Goal: Task Accomplishment & Management: Manage account settings

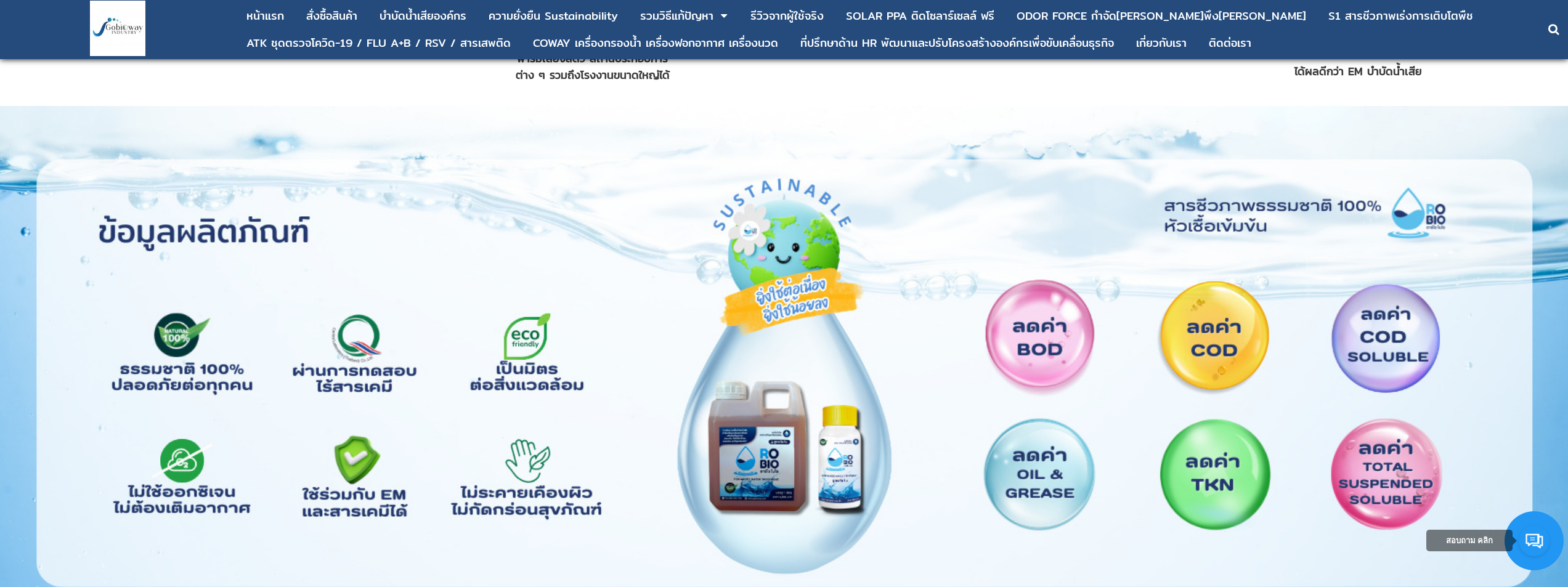
scroll to position [1540, 0]
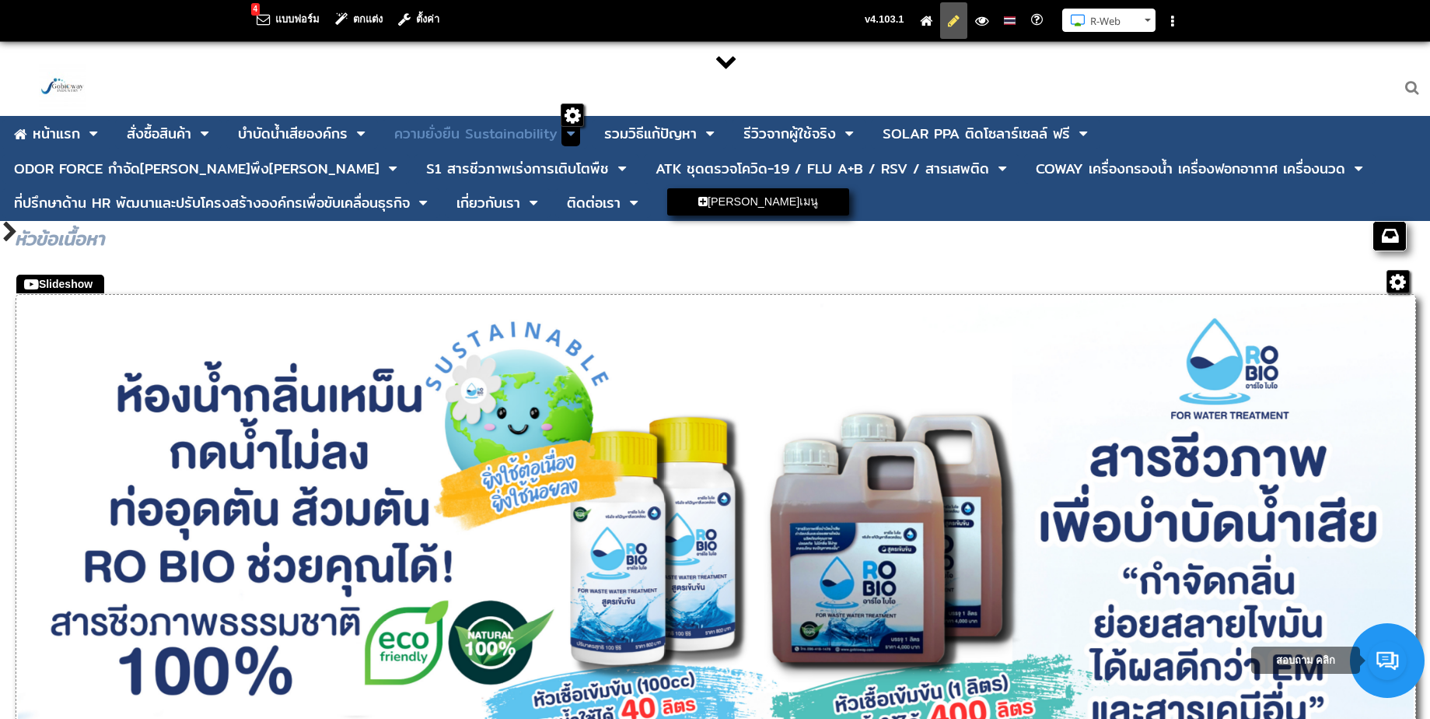
click at [570, 138] on icon at bounding box center [571, 134] width 8 height 14
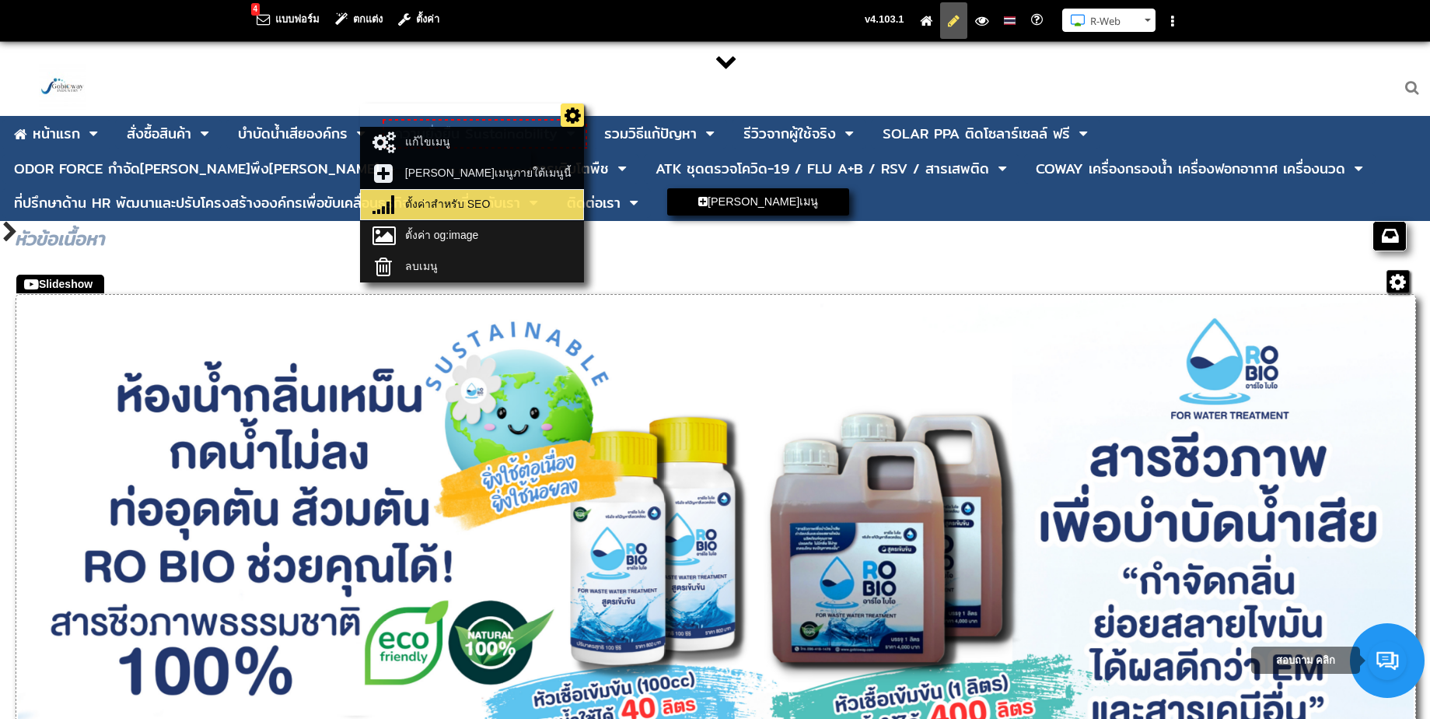
click at [512, 202] on link "ตั้งค่าสำหรับ SEO" at bounding box center [472, 205] width 215 height 22
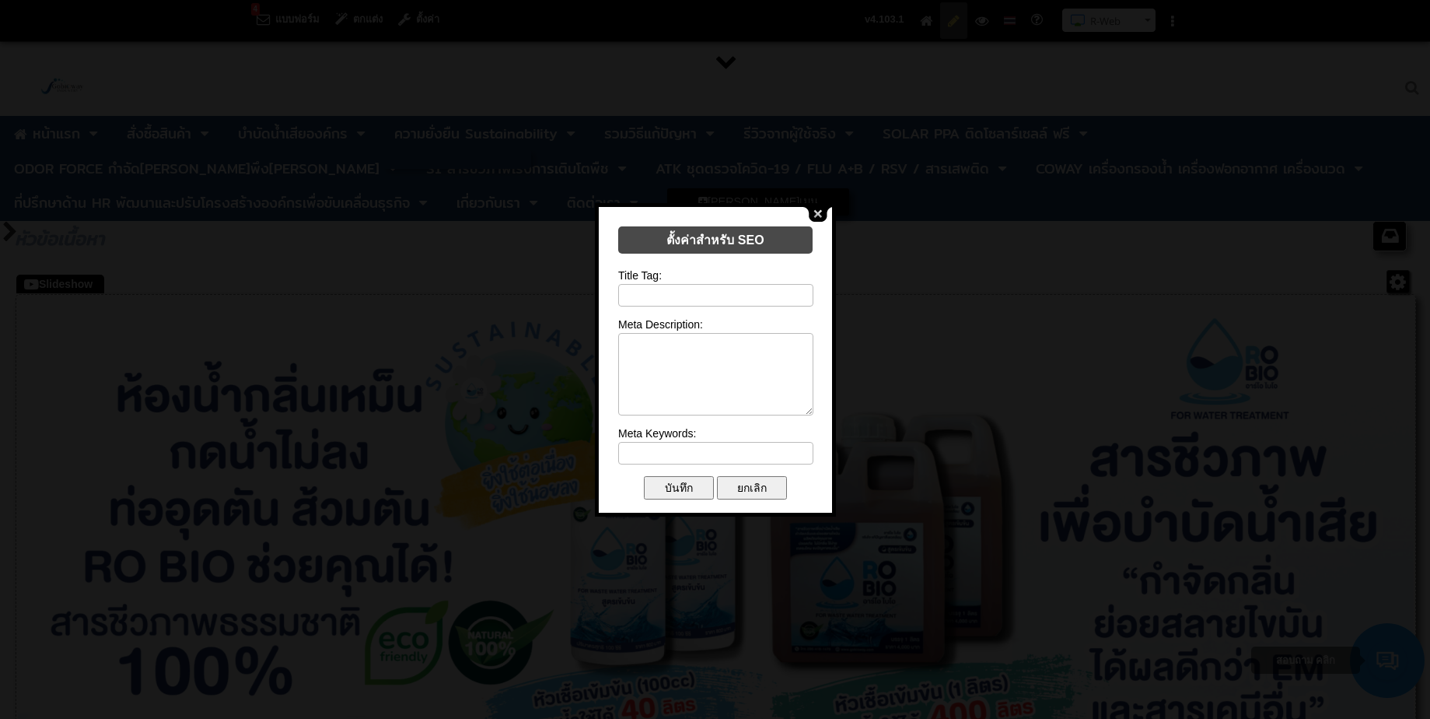
click at [818, 212] on button "close" at bounding box center [818, 214] width 30 height 15
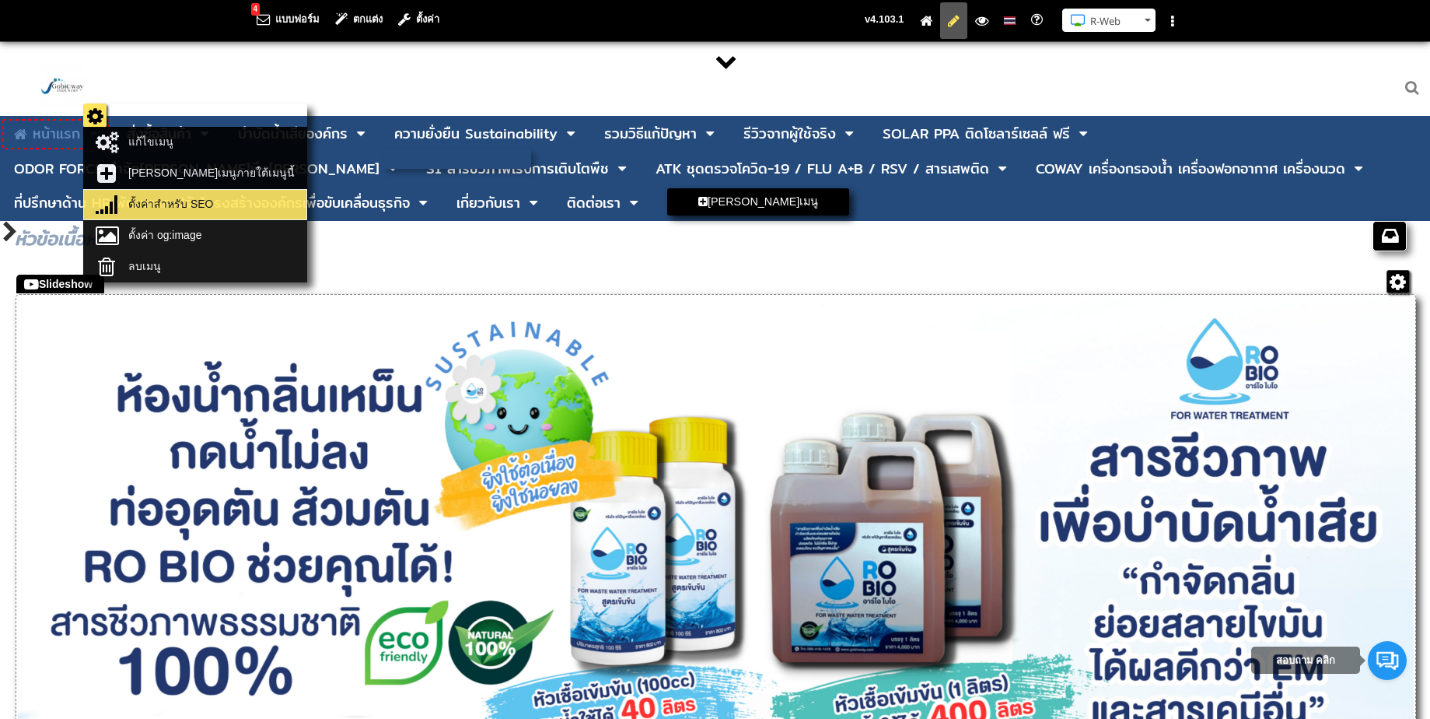
click at [124, 194] on link "ตั้งค่าสำหรับ SEO" at bounding box center [195, 205] width 215 height 22
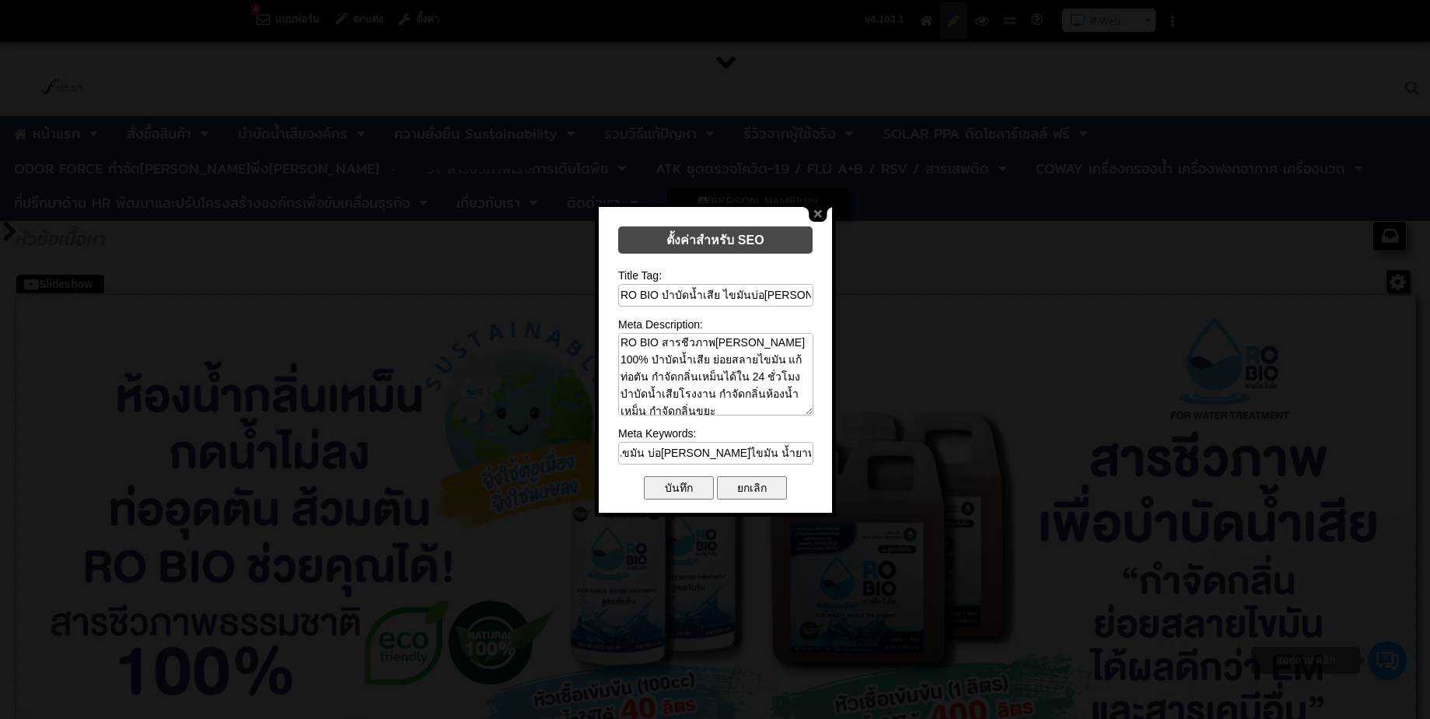
scroll to position [0, 902]
drag, startPoint x: 678, startPoint y: 445, endPoint x: 827, endPoint y: 455, distance: 149.7
click at [827, 455] on form "ตั้งค่าสำหรับ SEO Title Tag: RO BIO บำบัดน้ำเสีย ไขมันบ่อดัก แก้ท่อตัน น้ำยาดับ…" at bounding box center [715, 361] width 233 height 308
click at [781, 446] on input "น้ำเสีย กลิ่นส้วม แก้ส้วมเหม็น วิธีดับกลิ่นห้องน้ำ ห้องน้ำเหม็น กำจัดกลิ่นเหม็น…" at bounding box center [715, 453] width 195 height 23
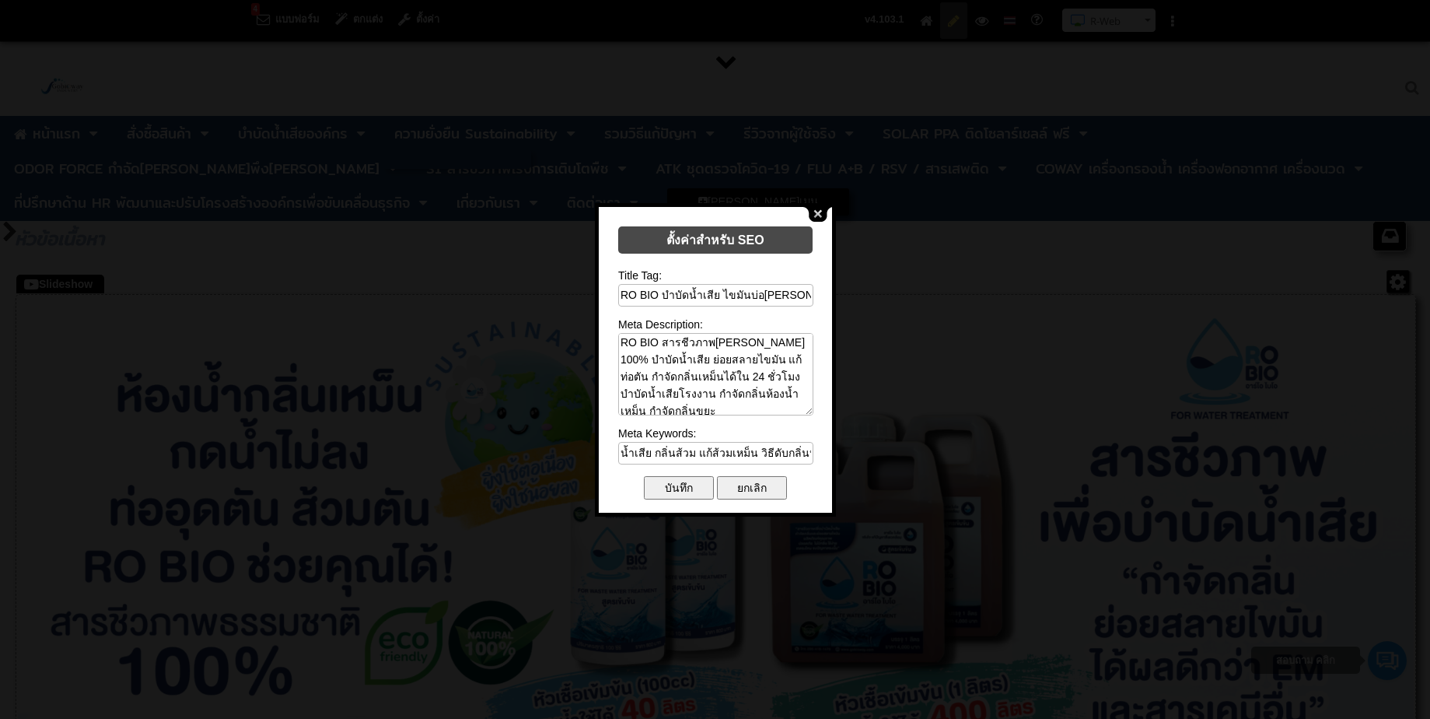
click at [814, 212] on button "close" at bounding box center [818, 214] width 30 height 15
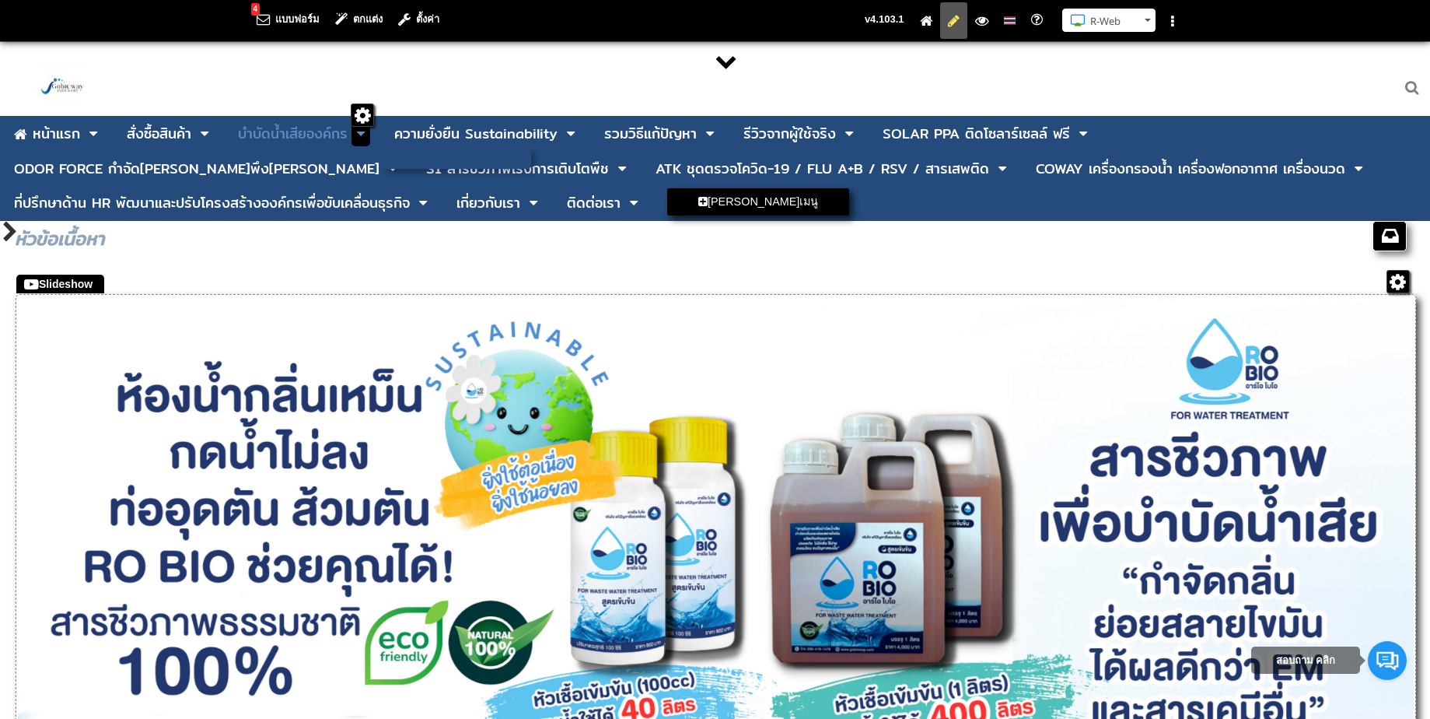
click at [356, 135] on span at bounding box center [360, 133] width 19 height 25
click at [297, 135] on div "บําบัดน้ำเสียองค์กร" at bounding box center [293, 134] width 110 height 14
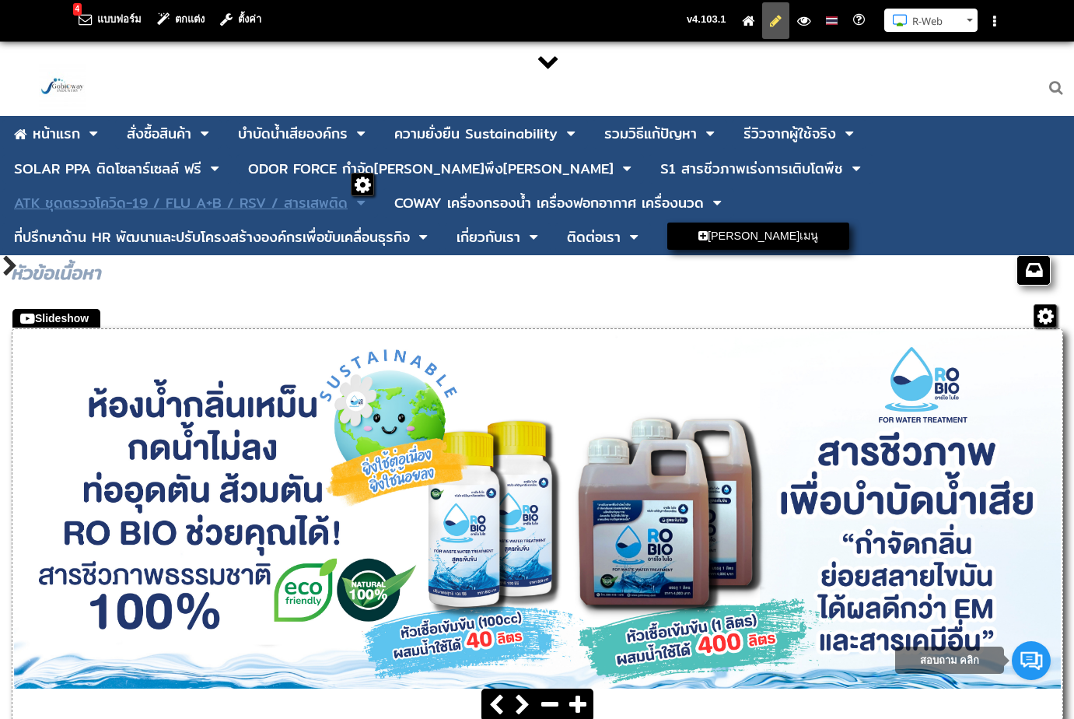
click at [117, 203] on div "ATK ชุดตรวจโควิด-19 / FLU A+B / RSV / สารเสพติด" at bounding box center [181, 203] width 334 height 14
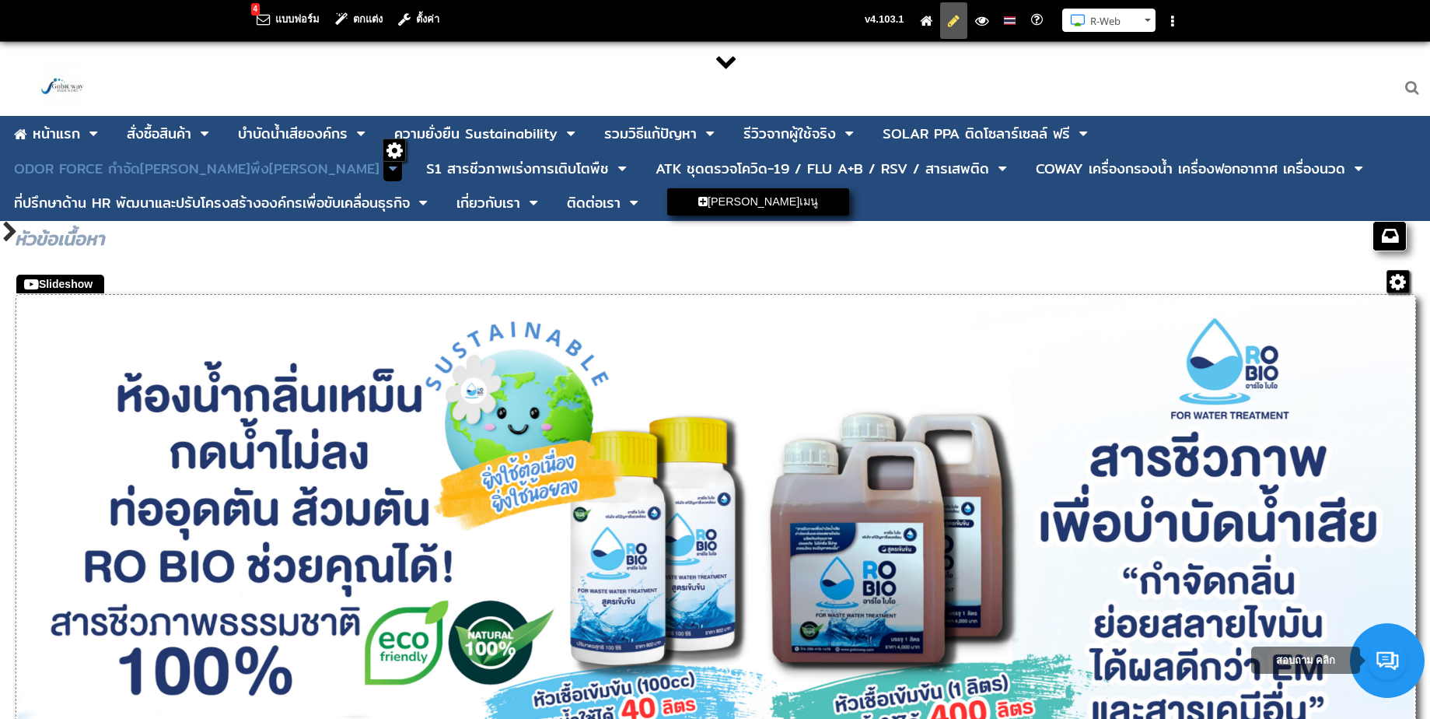
click at [397, 162] on icon at bounding box center [393, 169] width 8 height 14
click at [379, 162] on div "ODOR FORCE กำจัด[PERSON_NAME]พึง[PERSON_NAME]" at bounding box center [196, 169] width 365 height 14
click at [397, 162] on icon at bounding box center [393, 169] width 8 height 14
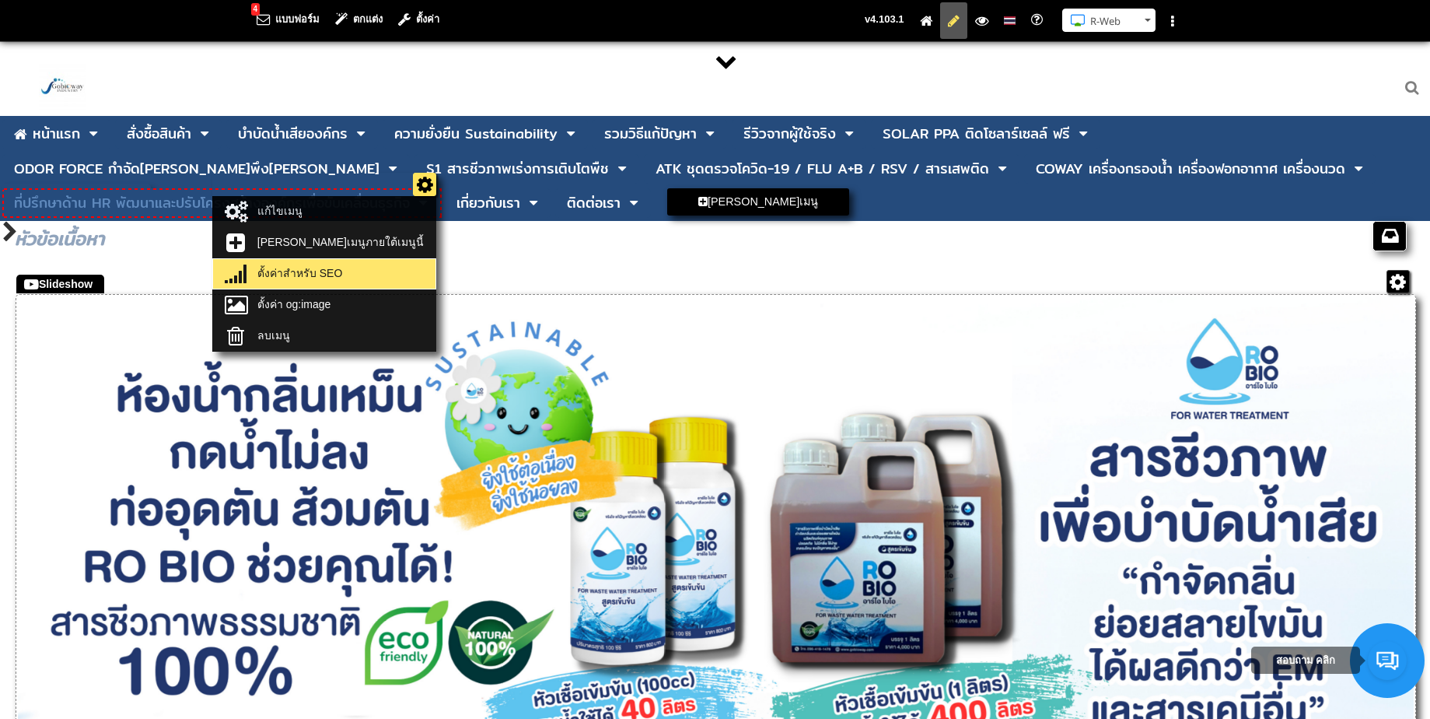
click at [432, 263] on link "ตั้งค่าสำหรับ SEO" at bounding box center [324, 274] width 215 height 22
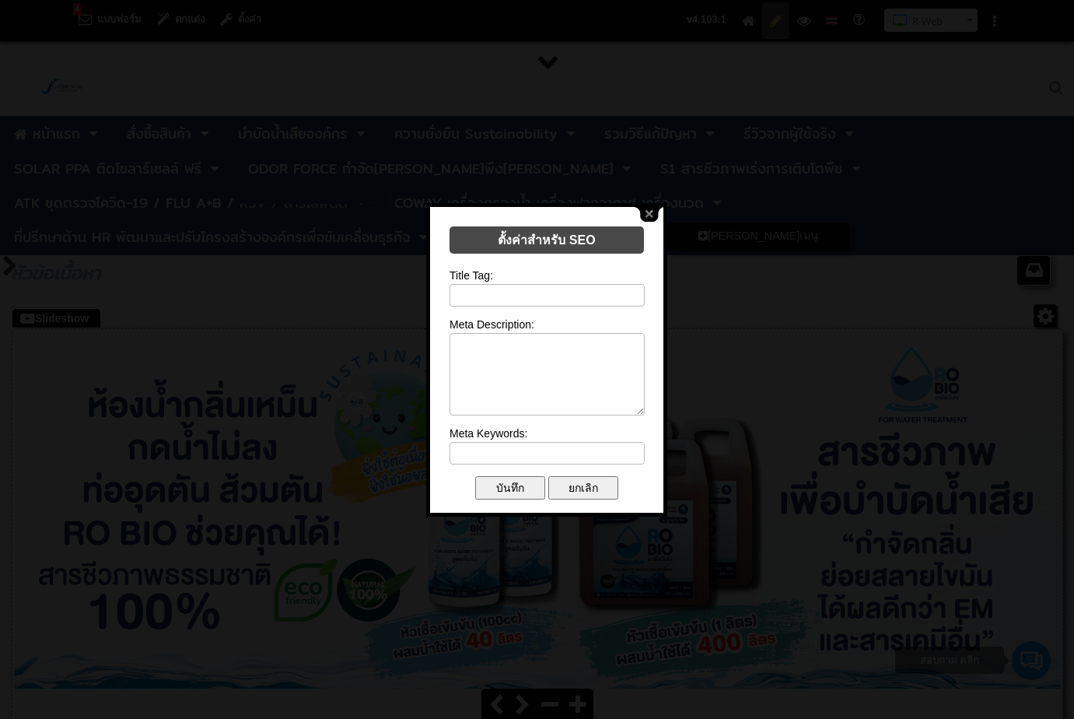
click at [562, 294] on input "text" at bounding box center [546, 295] width 195 height 23
paste input "ODOR FORCE กำจัด[PERSON_NAME]พึง[PERSON_NAME]ชีวภาพ 100% ปลอดภัย ไร้สารเคมี"
type input "ODOR FORCE กำจัด[PERSON_NAME]พึง[PERSON_NAME]ชีวภาพ 100% ปลอดภัย ไร้สารเคมี"
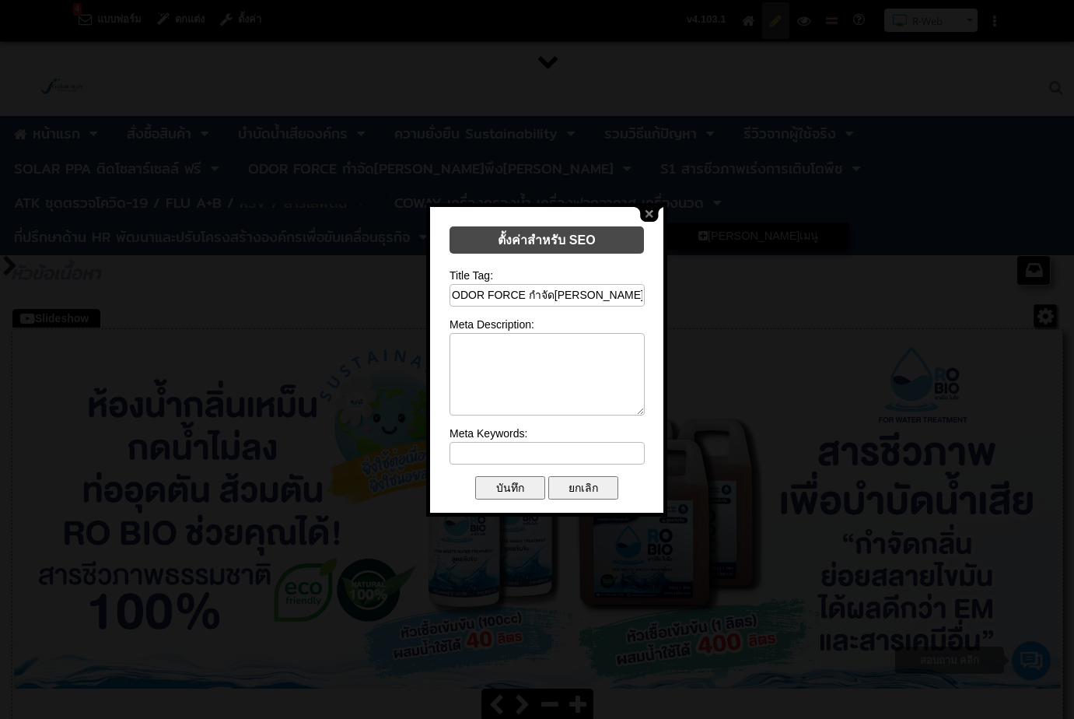
click at [527, 338] on textarea at bounding box center [546, 374] width 195 height 82
paste textarea "ODOR FORCE นวัตกรรมใหม่จาก RO BIO กำจัดและย่อยสลายกลิ่นเหม็นจากสารอินทรีย์ได้อย…"
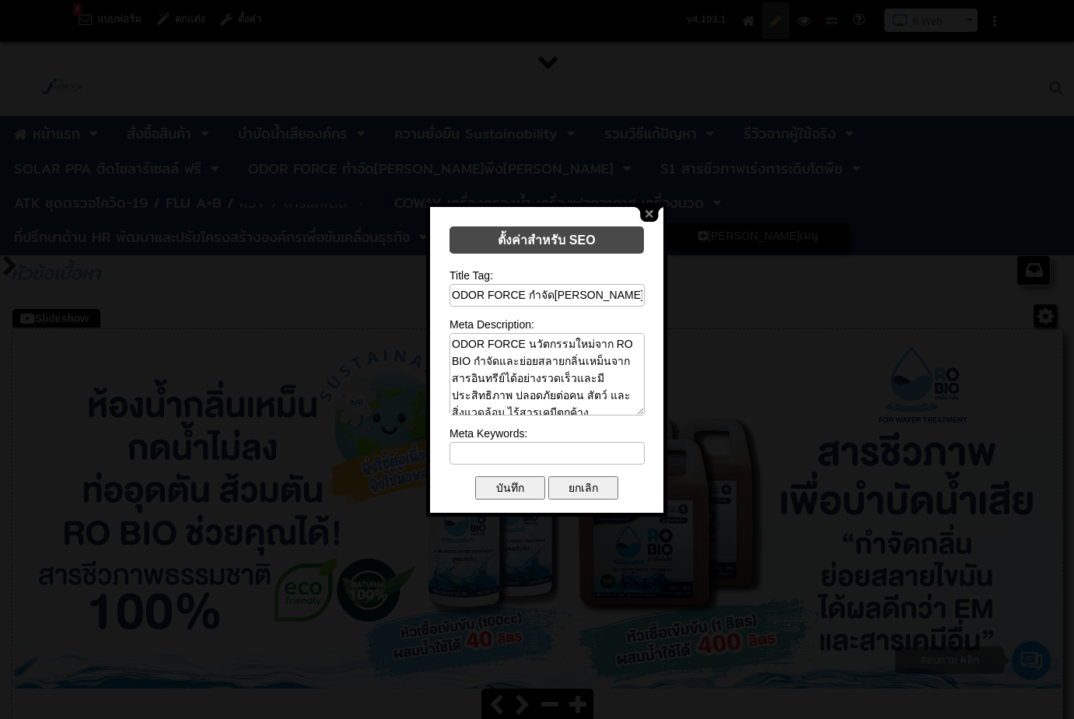
type textarea "ODOR FORCE นวัตกรรมใหม่จาก RO BIO กำจัดและย่อยสลายกลิ่นเหม็นจากสารอินทรีย์ได้อย…"
click at [545, 458] on input "text" at bounding box center [546, 453] width 195 height 23
paste input "กำจัดกลิ่น, กำจัดกลิ่นเหม็น, สารกำจัดกลิ่น, สเปรย์กำจัดกลิ่น, สารชีวภาพ, สารเคม…"
type input "กำจัดกลิ่น, กำจัดกลิ่นเหม็น, สารกำจัดกลิ่น, สเปรย์กำจัดกลิ่น, สารชีวภาพ, สารเคม…"
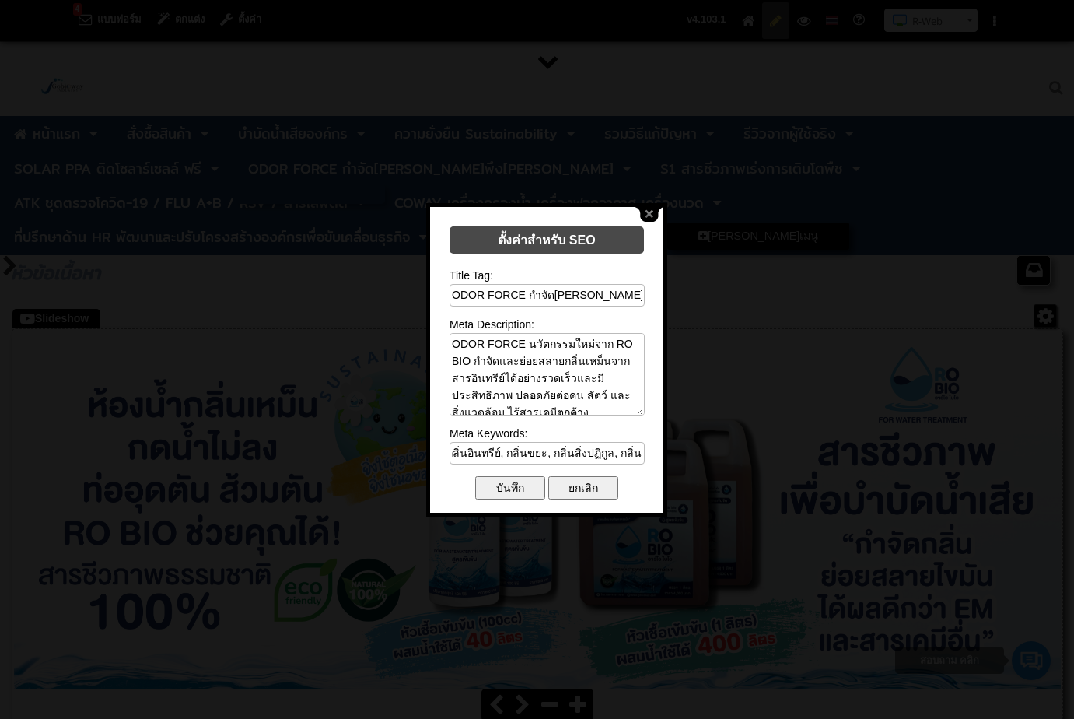
scroll to position [0, 0]
click at [523, 486] on input "บันทึก" at bounding box center [510, 487] width 70 height 23
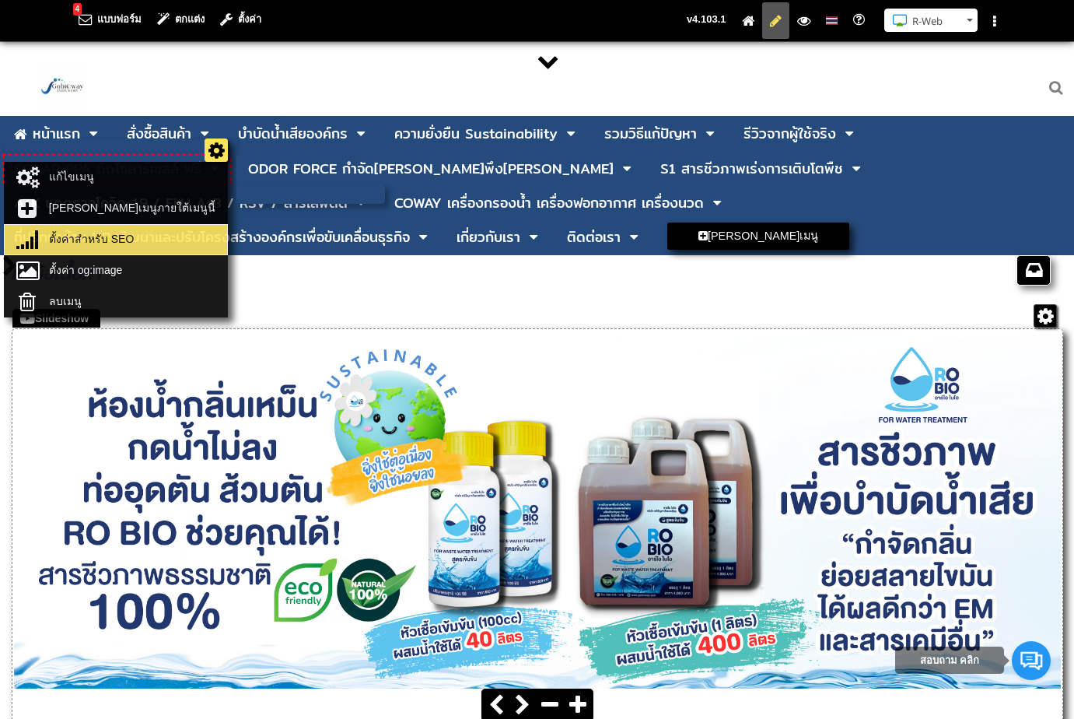
click at [180, 236] on link "ตั้งค่าสำหรับ SEO" at bounding box center [116, 240] width 215 height 22
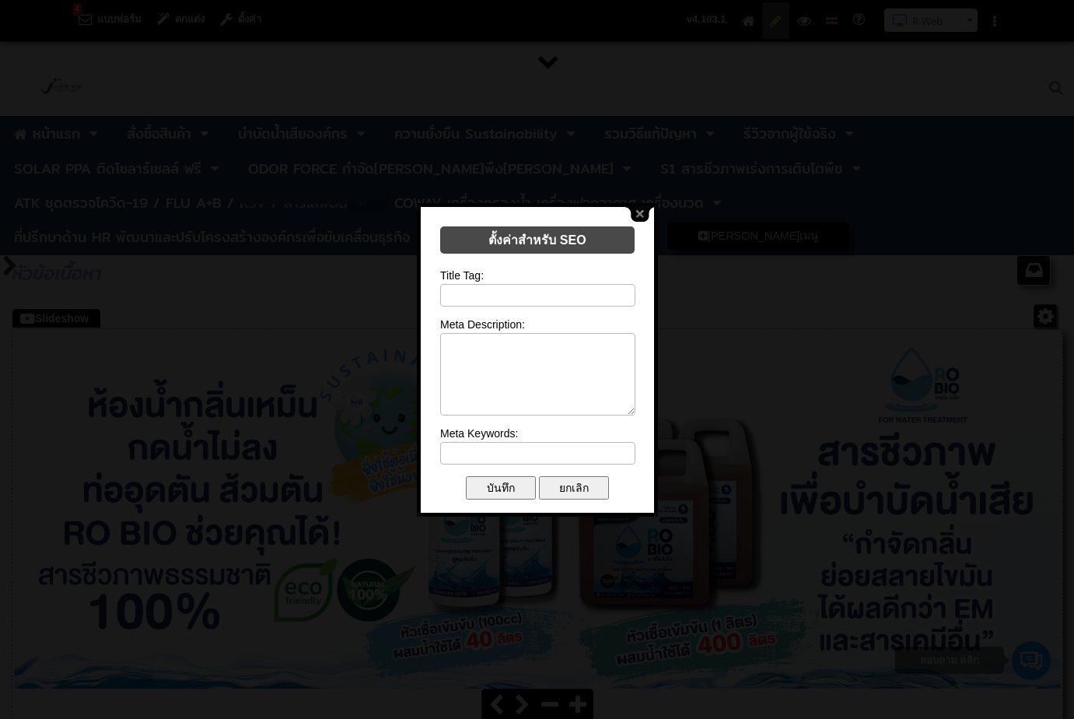
click at [521, 288] on input "text" at bounding box center [537, 295] width 195 height 23
paste input "Solar PPA | โซลาร์ PPA ลดค่าไฟ 40% ไม่มีค่าใช้จ่าย | Gobioway"
type input "Solar PPA | โซลาร์ PPA ลดค่าไฟ 40% ไม่มีค่าใช้จ่าย | Gobioway"
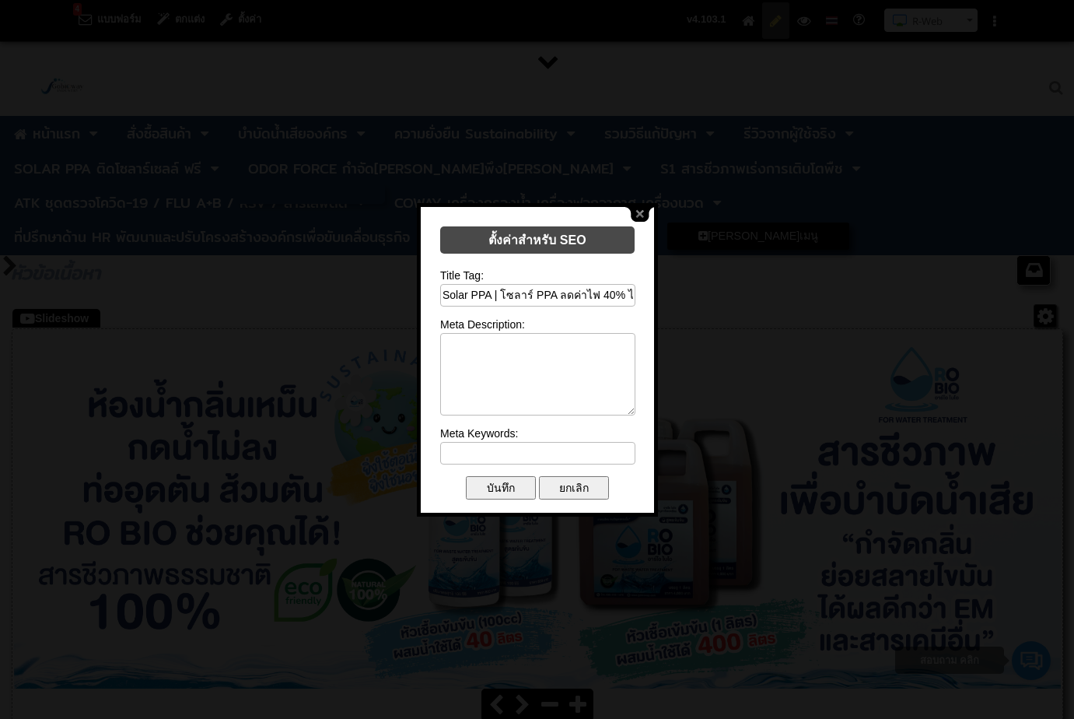
click at [516, 359] on textarea at bounding box center [537, 374] width 195 height 82
paste textarea "ลดค่าไฟฟ้าสูงสุด 40% ทันทีด้วย Solar PPA โซลูชันพลังงานแสงอาทิตย์จาก Gobioway ไ…"
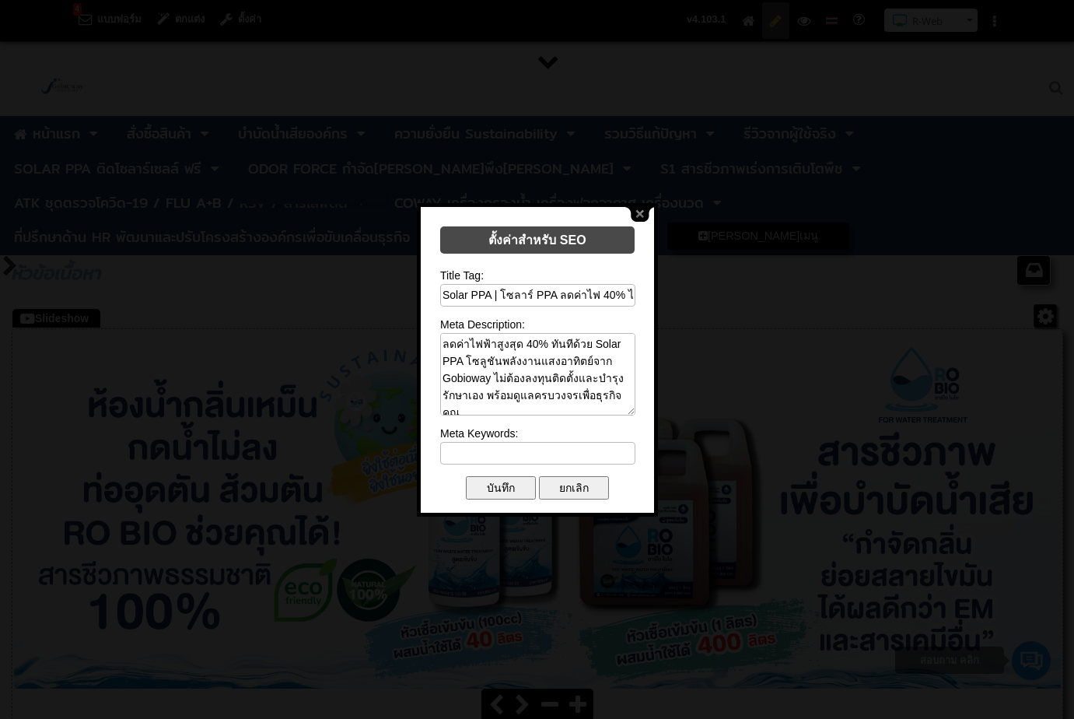
type textarea "ลดค่าไฟฟ้าสูงสุด 40% ทันทีด้วย Solar PPA โซลูชันพลังงานแสงอาทิตย์จาก Gobioway ไ…"
click at [551, 445] on input "text" at bounding box center [537, 453] width 195 height 23
paste input "Solar PPA, โซลาร์ PPA, ติดตั้งโซลาร์, ลดค่าไฟ, พลังงานแสงอาทิตย์, Gobioway, พลั…"
type input "Solar PPA, โซลาร์ PPA, ติดตั้งโซลาร์, ลดค่าไฟ, พลังงานแสงอาทิตย์, Gobioway, พลั…"
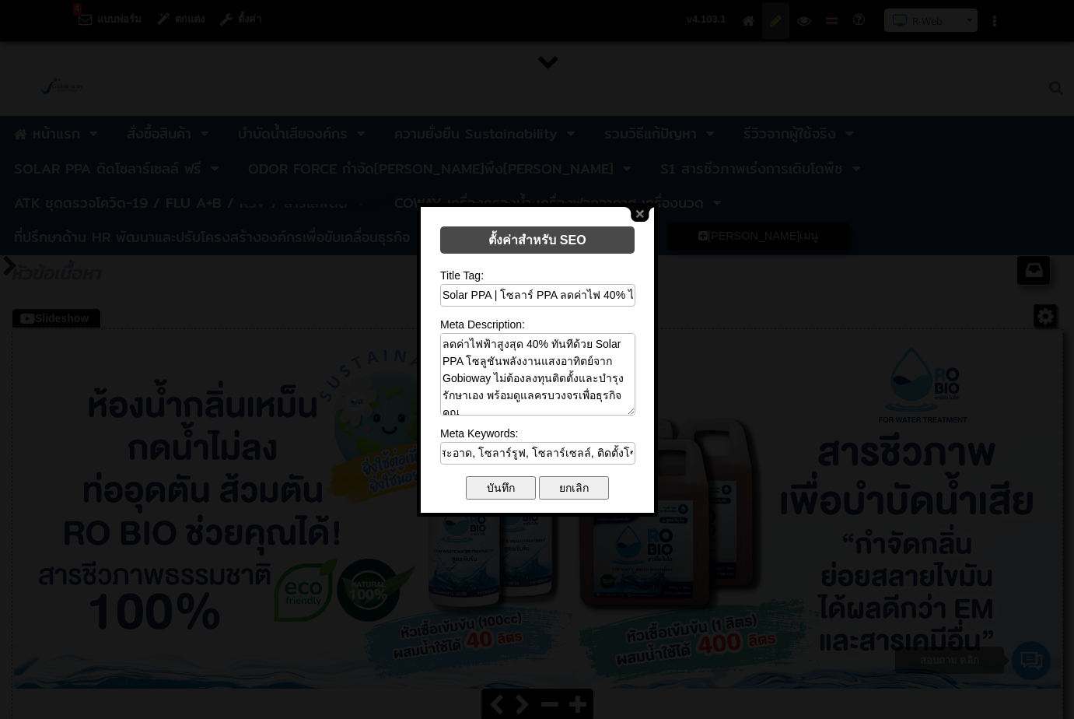
scroll to position [0, 0]
click at [487, 488] on input "บันทึก" at bounding box center [501, 487] width 70 height 23
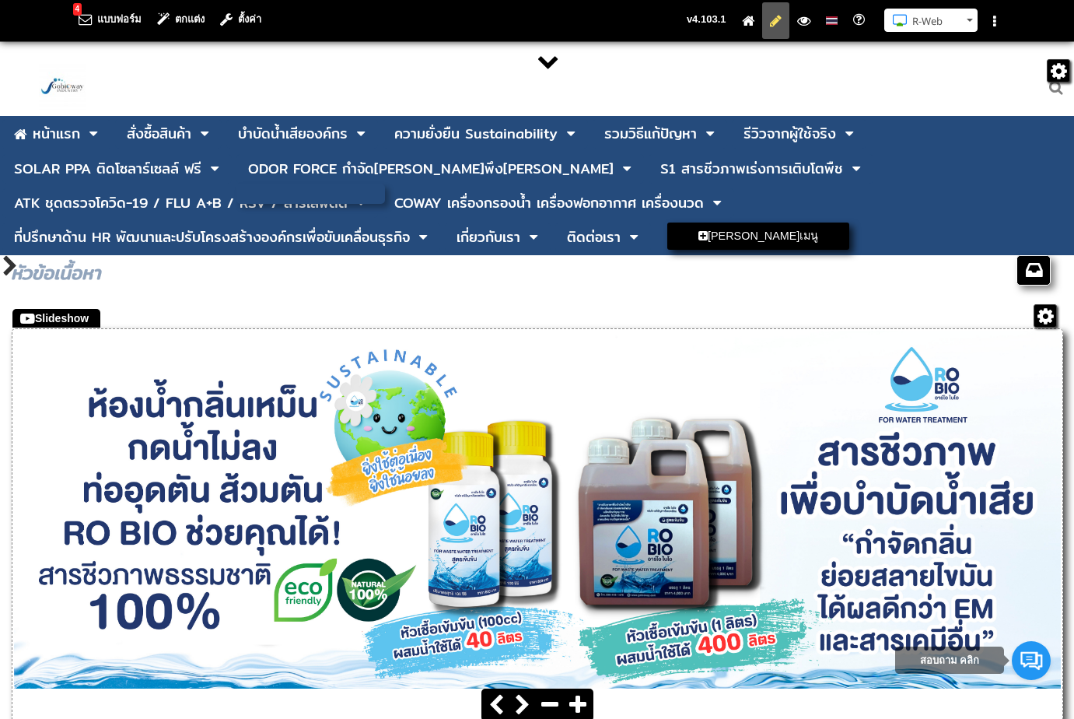
click at [860, 220] on ul "หน้าแรก แก้ไขเมนู เพิ่มเมนูภายใต้เมนูนี้ ตั้งค่าสำหรับ SEO ตั้งค่า og:image ลบเ…" at bounding box center [537, 186] width 1074 height 138
click at [360, 206] on icon at bounding box center [361, 203] width 8 height 14
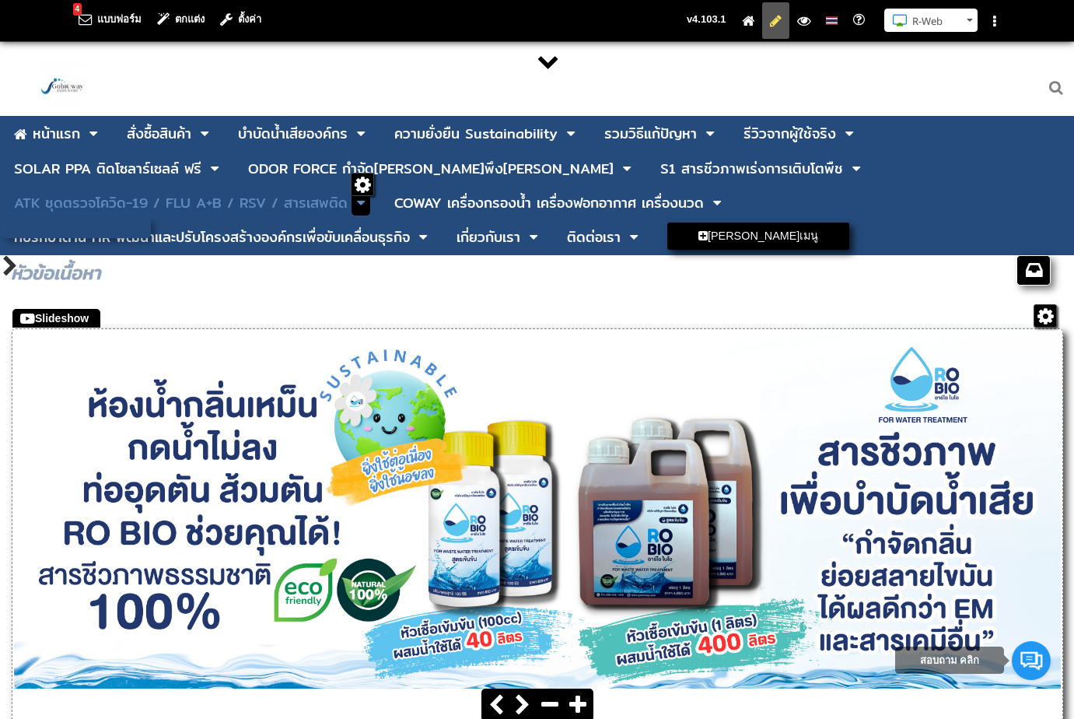
click at [357, 200] on icon at bounding box center [361, 203] width 8 height 14
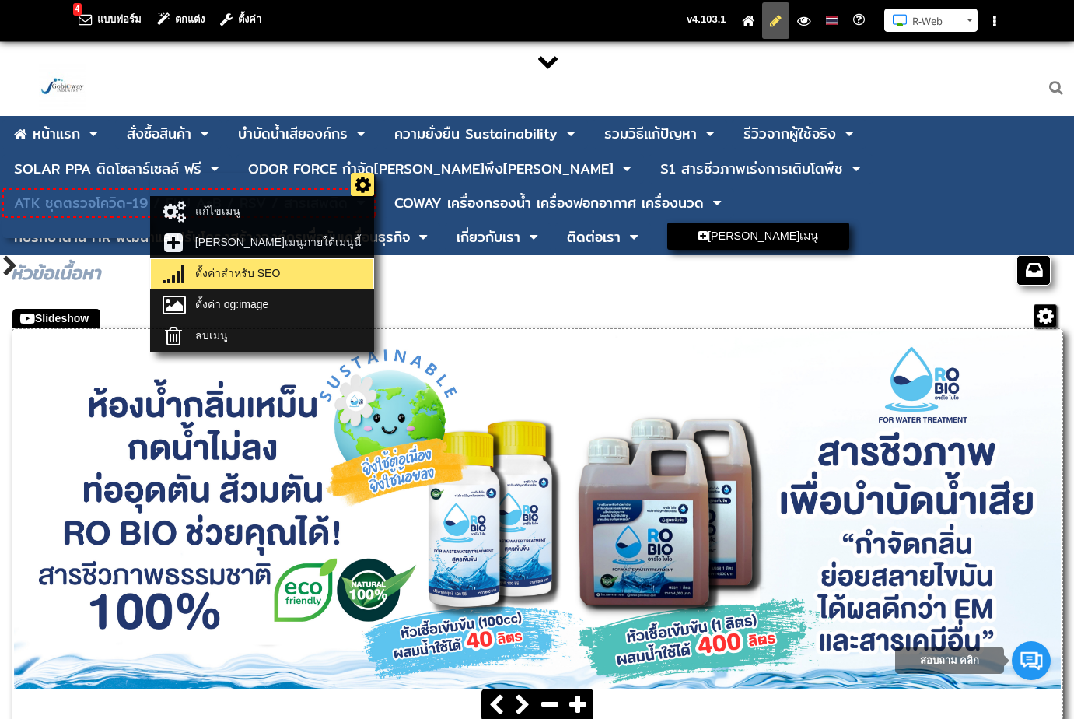
click at [325, 271] on link "ตั้งค่าสำหรับ SEO" at bounding box center [262, 274] width 215 height 22
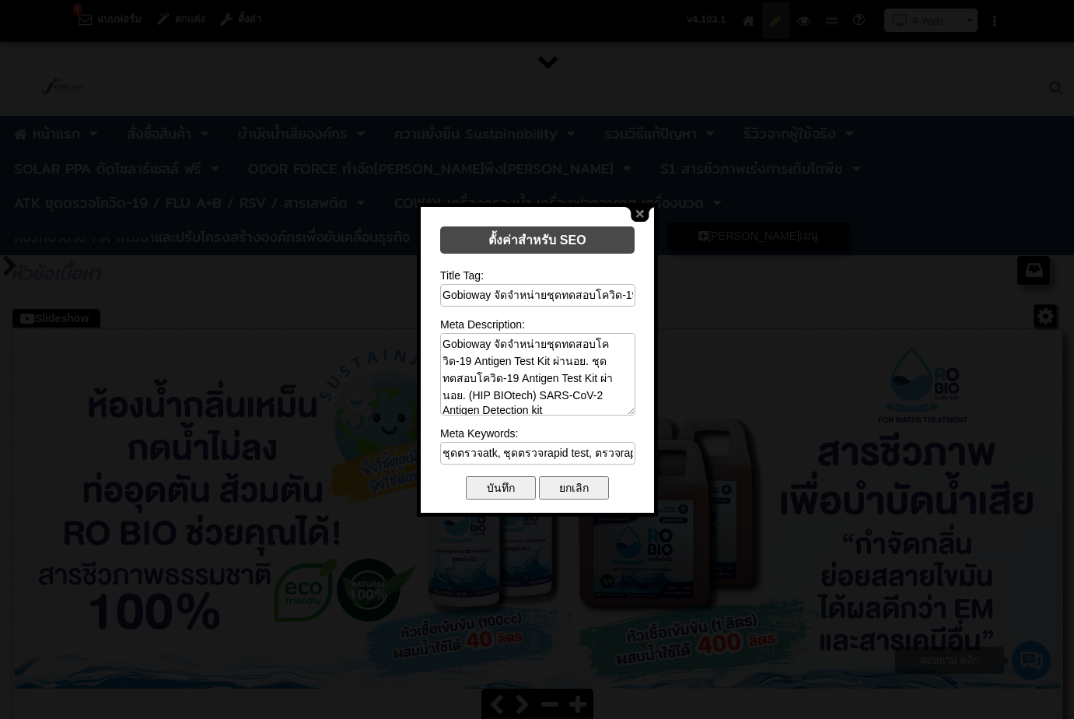
click at [598, 293] on input "Gobioway จัดจำหน่ายชุดทดสอบโควิด-19 Antigen Test Kit ผ่านอย." at bounding box center [537, 295] width 195 height 23
paste input "ชุดตรวจ ATK Gobioway | ตรวจโควิด ไข้หวัดใหญ่ RSV ในชุดเดียว | มี"
click at [483, 292] on input "Gobioway จัดจำหน่ายชุดทดสอบโควิด-19 Antigen Test Kit ผ่านอย." at bounding box center [537, 295] width 195 height 23
click at [447, 291] on input "Gobioway จัดจำหน่ายชุดทดสอบโควิด-19 Antigen Test Kit ผ่านอย." at bounding box center [537, 295] width 195 height 23
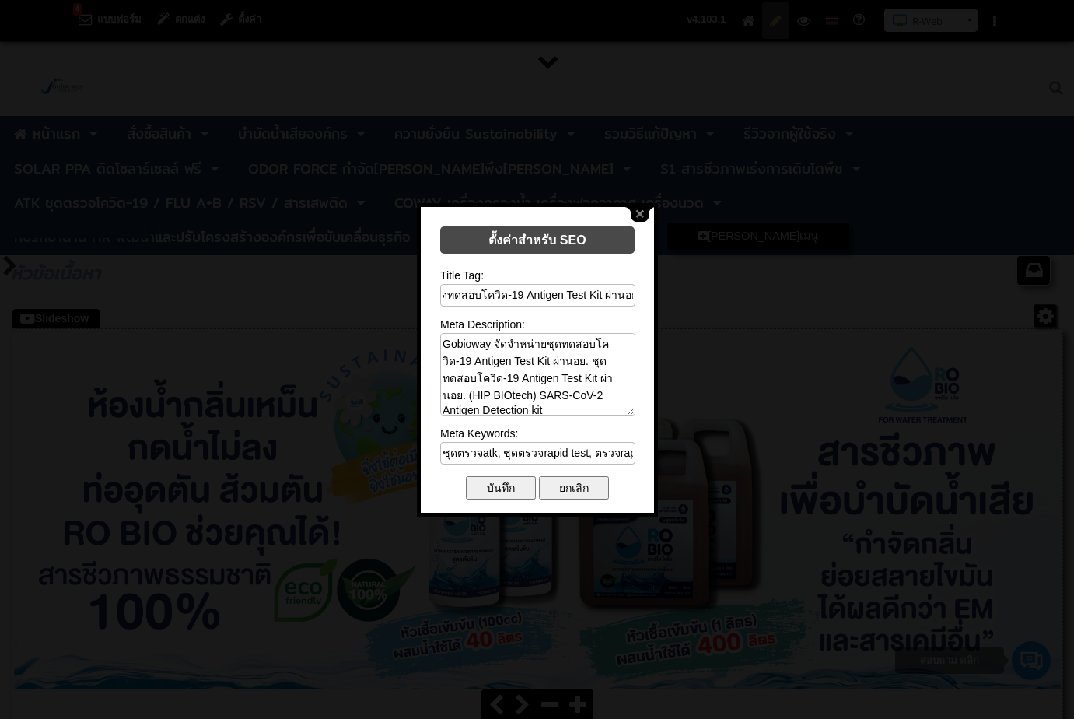
scroll to position [0, 0]
drag, startPoint x: 372, startPoint y: 289, endPoint x: 346, endPoint y: 286, distance: 25.8
click at [346, 286] on body "4 แบบฟอร์ม ตกแต่ง ตั้งค่า คู่มือการใช้งาน R-Web ติดต่อสอบถาม R-Web N Saranya" at bounding box center [537, 380] width 1074 height 761
click at [499, 284] on input "Gobioway จัดจำหน่ายชุดทดสอบโควิด-19 Antigen Test Kit ผ่านอย." at bounding box center [537, 295] width 195 height 23
click at [496, 289] on input "Gobioway จัดจำหน่ายชุดทดสอบโควิด-19 Antigen Test Kit ผ่านอย." at bounding box center [537, 295] width 195 height 23
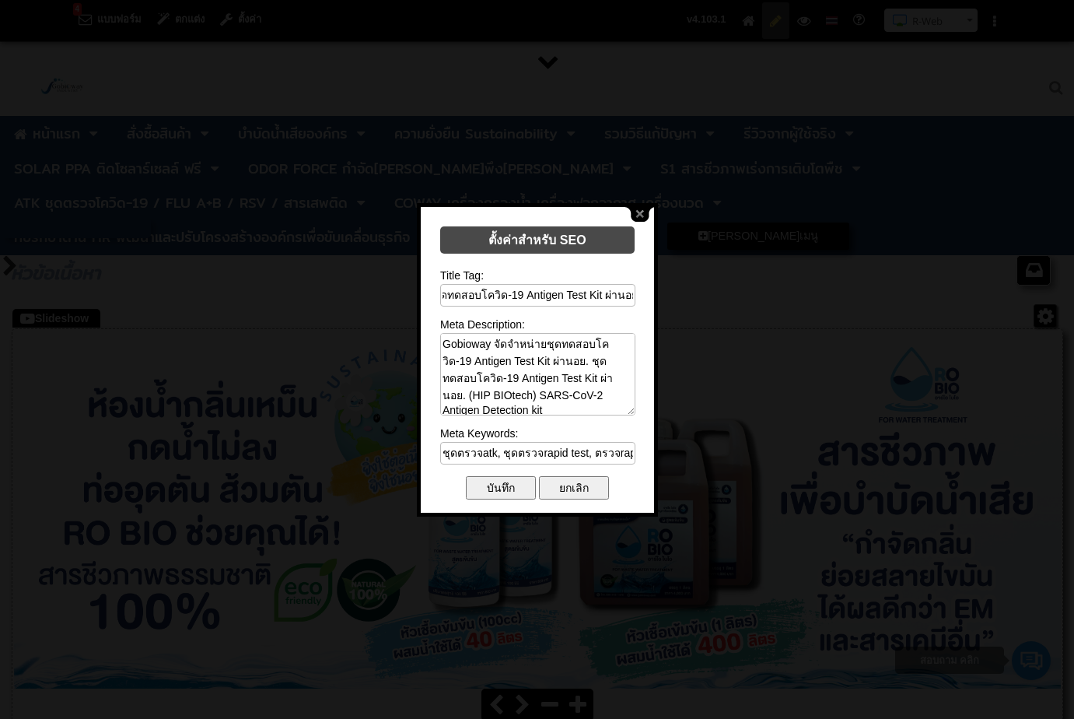
drag, startPoint x: 491, startPoint y: 292, endPoint x: 796, endPoint y: 301, distance: 305.0
click at [796, 301] on body "4 แบบฟอร์ม ตกแต่ง ตั้งค่า คู่มือการใช้งาน R-Web ติดต่อสอบถาม R-Web N Saranya" at bounding box center [537, 380] width 1074 height 761
paste input "ุดตรวจ ATK Gobioway | ตรวจโควิด ไข้หวัดใหญ่ RSV ในชุดเดียว | มี"
drag, startPoint x: 587, startPoint y: 289, endPoint x: 362, endPoint y: 289, distance: 225.5
click at [362, 289] on body "4 แบบฟอร์ม ตกแต่ง ตั้งค่า คู่มือการใช้งาน R-Web ติดต่อสอบถาม R-Web N Saranya" at bounding box center [537, 380] width 1074 height 761
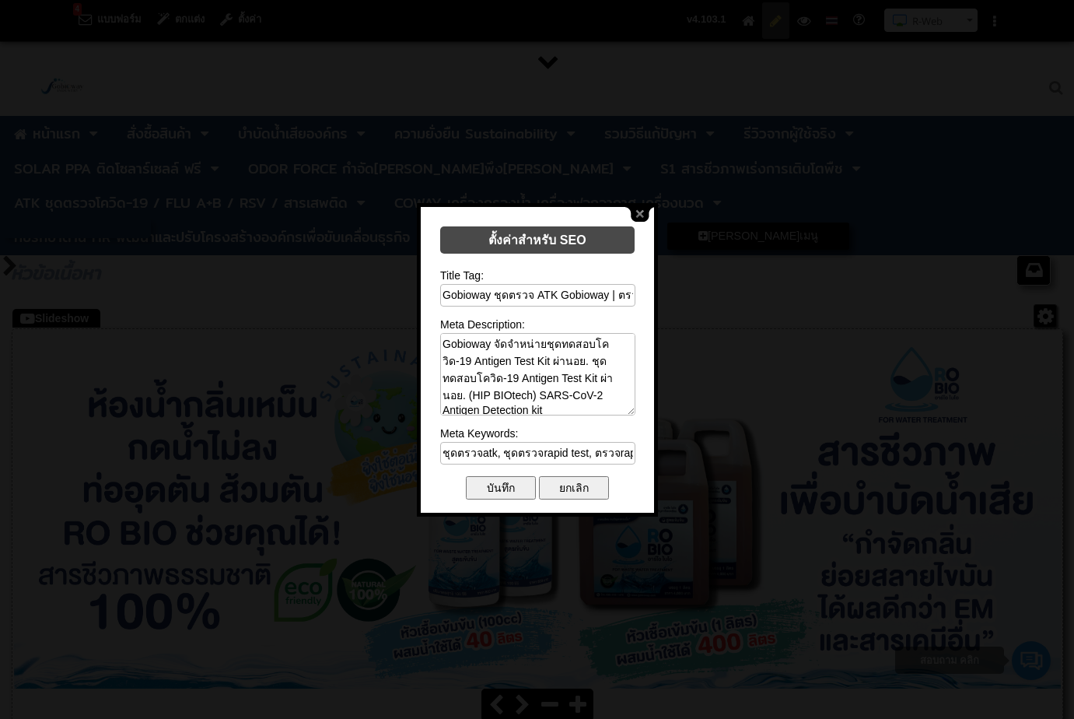
type input "Gobioway ชุดตรวจ ATK Gobioway | ตรวจโควิด ไข้หวัดใหญ่ RSV ในชุดเดียว | มี อย."
click at [565, 362] on textarea "Gobioway จัดจำหน่ายชุดทดสอบโควิด-19 Antigen Test Kit ผ่านอย. ชุดทดสอบโควิด-19 A…" at bounding box center [537, 374] width 195 height 82
click at [523, 378] on textarea "Gobioway จัดจำหน่ายชุดทดสอบโควิด-19 Antigen Test Kit ผ่านอย. ชุดทดสอบโควิด-19 A…" at bounding box center [537, 374] width 195 height 82
drag, startPoint x: 487, startPoint y: 394, endPoint x: 525, endPoint y: 401, distance: 38.7
click at [525, 401] on textarea "Gobioway จัดจำหน่ายชุดทดสอบโควิด-19 Antigen Test Kit ผ่านอย. ชุดทดสอบโควิด-19 A…" at bounding box center [537, 374] width 195 height 82
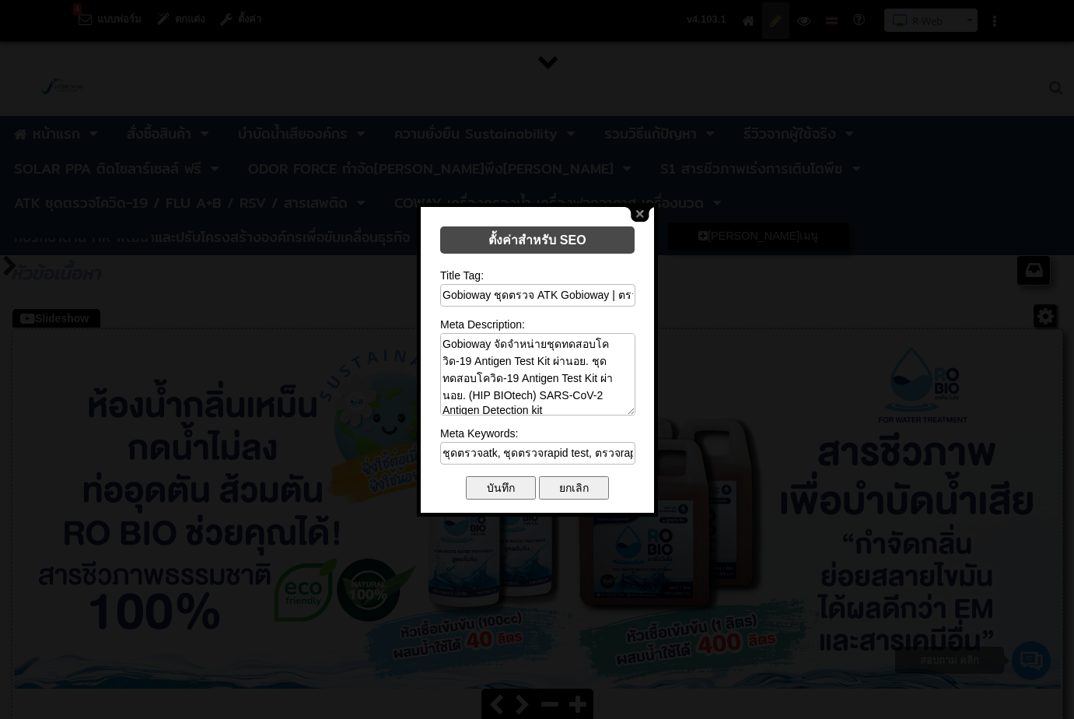
paste textarea "ชุดตรวจ ATK Gobioway ตรวจหาเชื้อโควิด-19, ไข้หวัดใหญ่ A/B และ RSV ได้ในชุดเดียว…"
type textarea "Gobioway จัดจำหน่ายชุดทดสอบโควิด-19 Antigen Test Kit ผ่านอย. ชุดทดสอบโควิด-19 A…"
click at [596, 444] on input "ชุดตรวจatk, ชุดตรวจrapid test, ตรวจrapid test, rapid antigen test, antigen test…" at bounding box center [537, 453] width 195 height 23
paste input "ATK, ชุดตรวจโควิด, ตรวจไข้หวัดใหญ่, ตรวจ RSV, ชุดตรวจ ATK, ชุดตรวจโควิดมี อย., …"
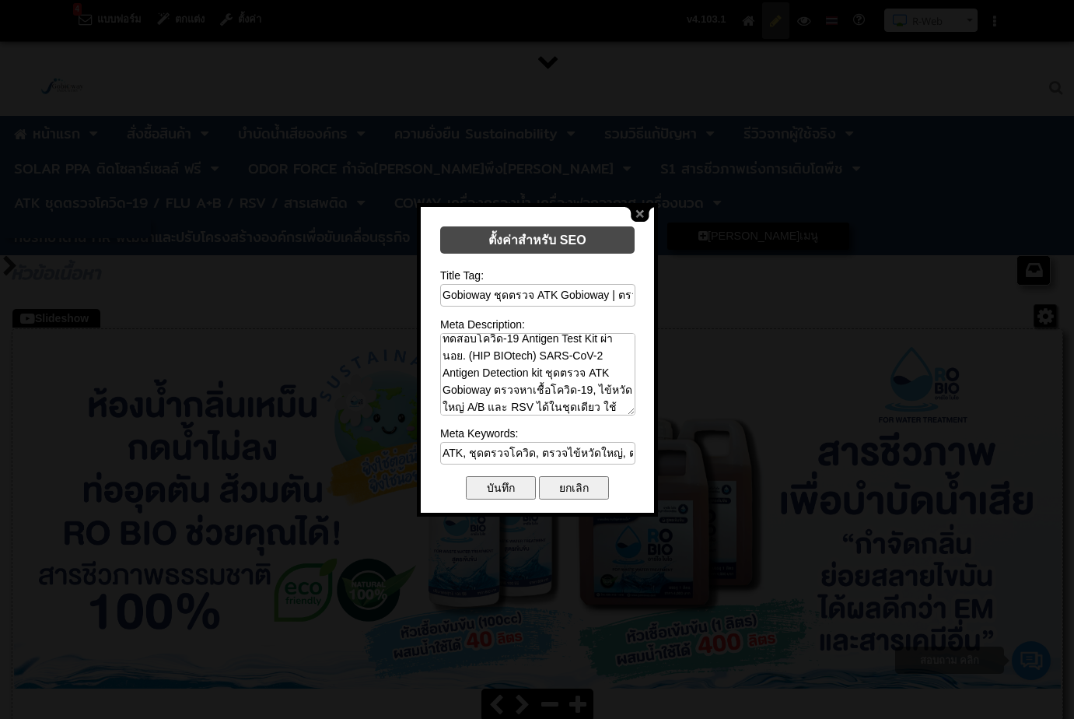
scroll to position [0, 511]
type input "ATK, ชุดตรวจโควิด, ตรวจไข้หวัดใหญ่, ตรวจ RSV, ชุดตรวจ ATK, ชุดตรวจโควิดมี อย., …"
click at [494, 485] on input "บันทึก" at bounding box center [501, 487] width 70 height 23
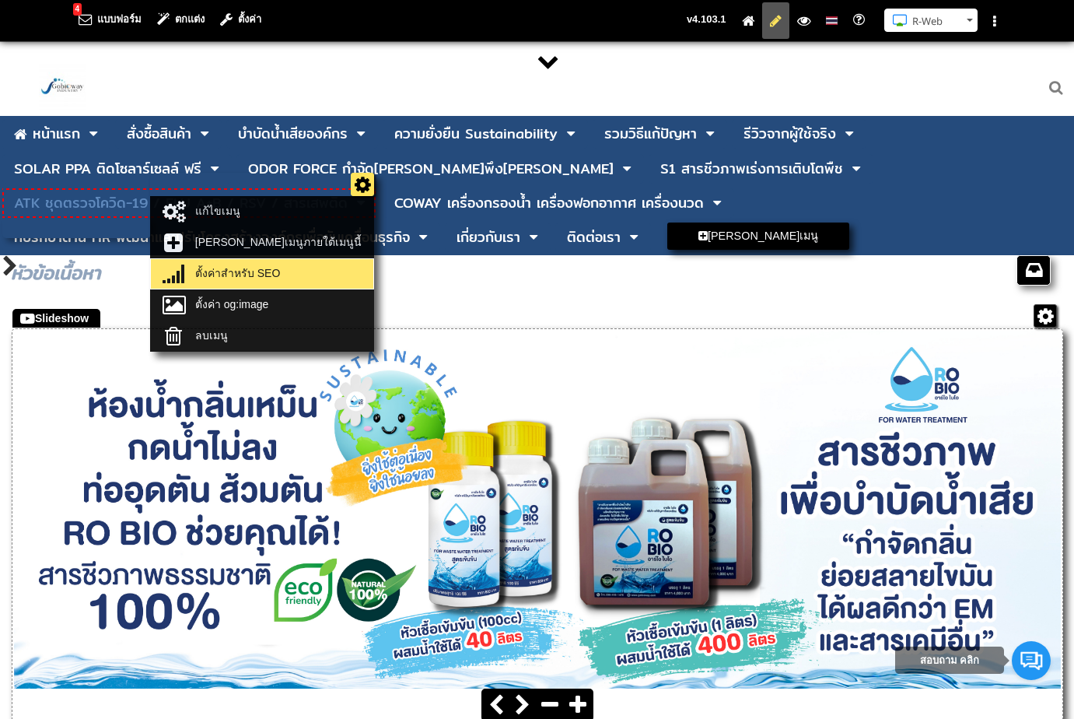
click at [311, 270] on link "ตั้งค่าสำหรับ SEO" at bounding box center [262, 274] width 215 height 22
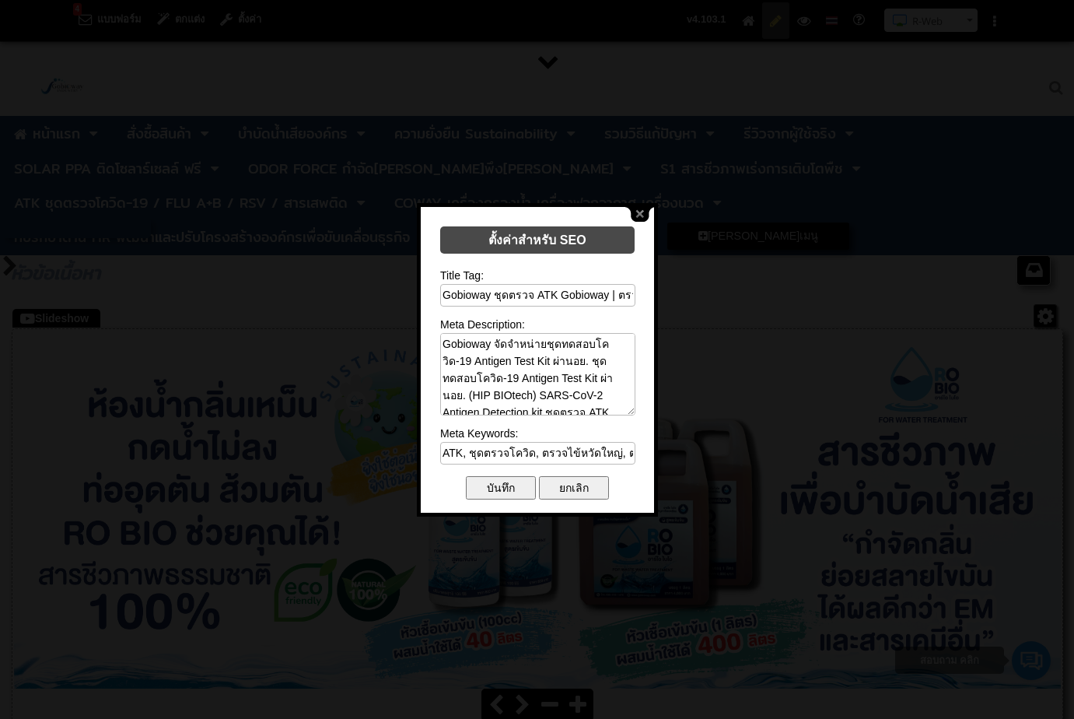
click at [537, 386] on textarea "Gobioway จัดจำหน่ายชุดทดสอบโควิด-19 Antigen Test Kit ผ่านอย. ชุดทดสอบโควิด-19 A…" at bounding box center [537, 374] width 195 height 82
drag, startPoint x: 544, startPoint y: 337, endPoint x: 646, endPoint y: 448, distance: 150.8
click at [646, 448] on form "ตั้งค่าสำหรับ SEO Title Tag: Gobioway ชุดตรวจ ATK Gobioway | ตรวจโควิด ไข้หวัดใ…" at bounding box center [537, 361] width 233 height 308
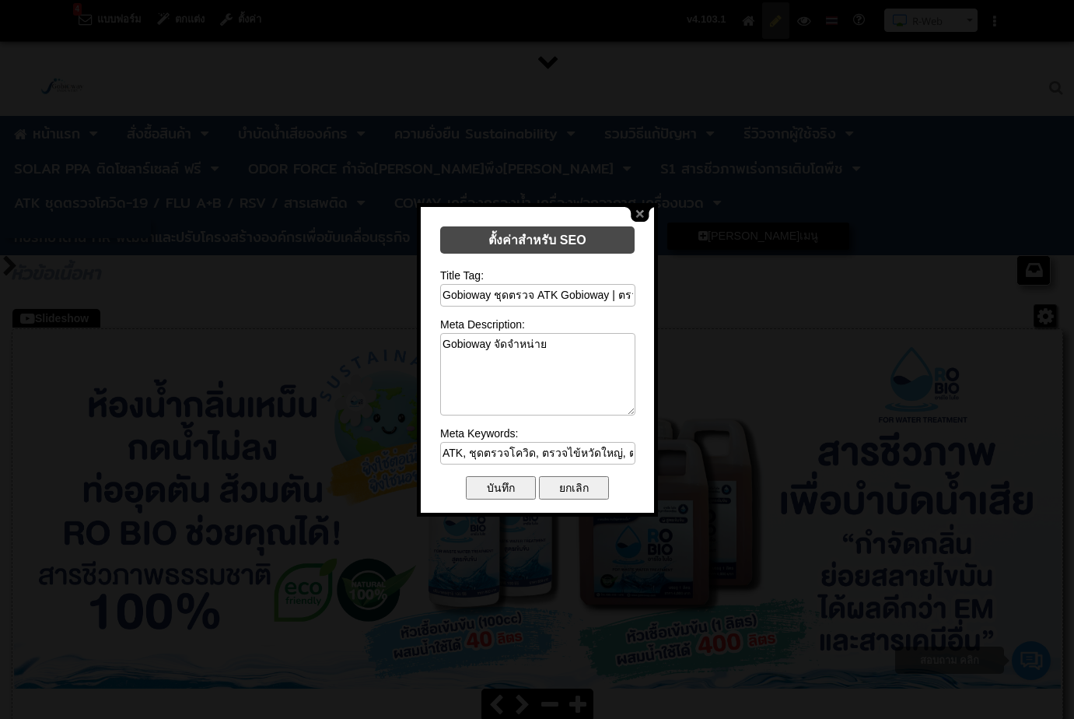
scroll to position [0, 0]
paste textarea "ชุดตรวจ ATK Gobioway ตรวจหาเชื้อโควิด-19, ไข้หวัดใหญ่ A/B และ RSV ได้ในชุดเดียว…"
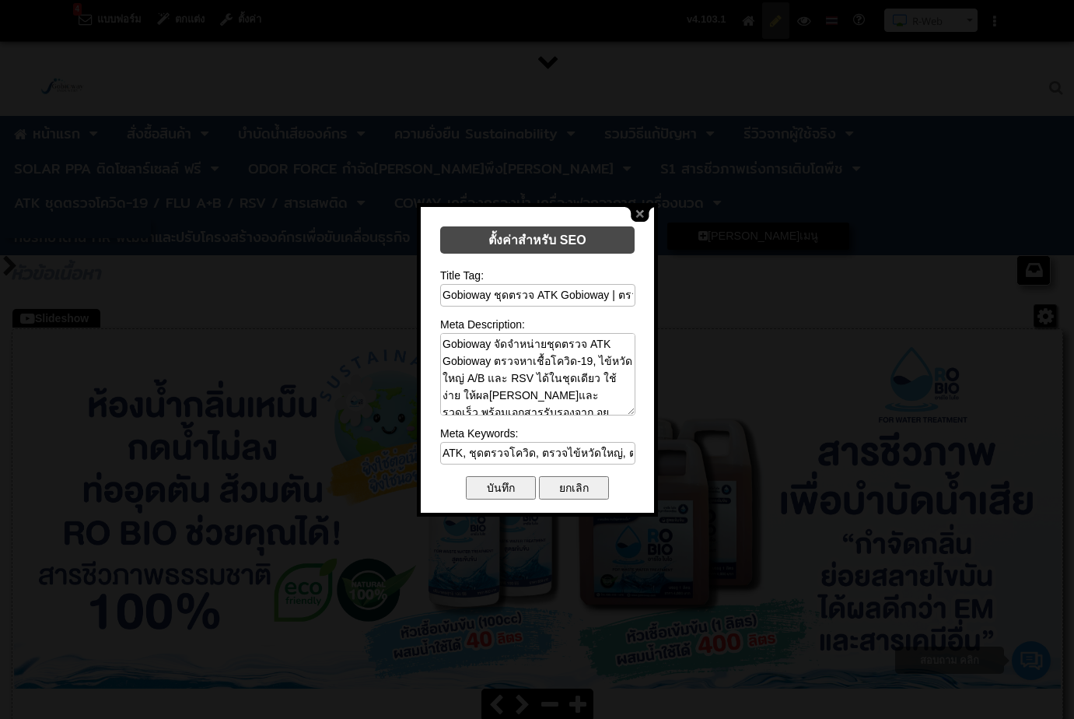
type textarea "Gobioway จัดจำหน่ายชุดตรวจ ATK Gobioway ตรวจหาเชื้อโควิด-19, ไข้หวัดใหญ่ A/B แล…"
click at [500, 484] on input "บันทึก" at bounding box center [501, 487] width 70 height 23
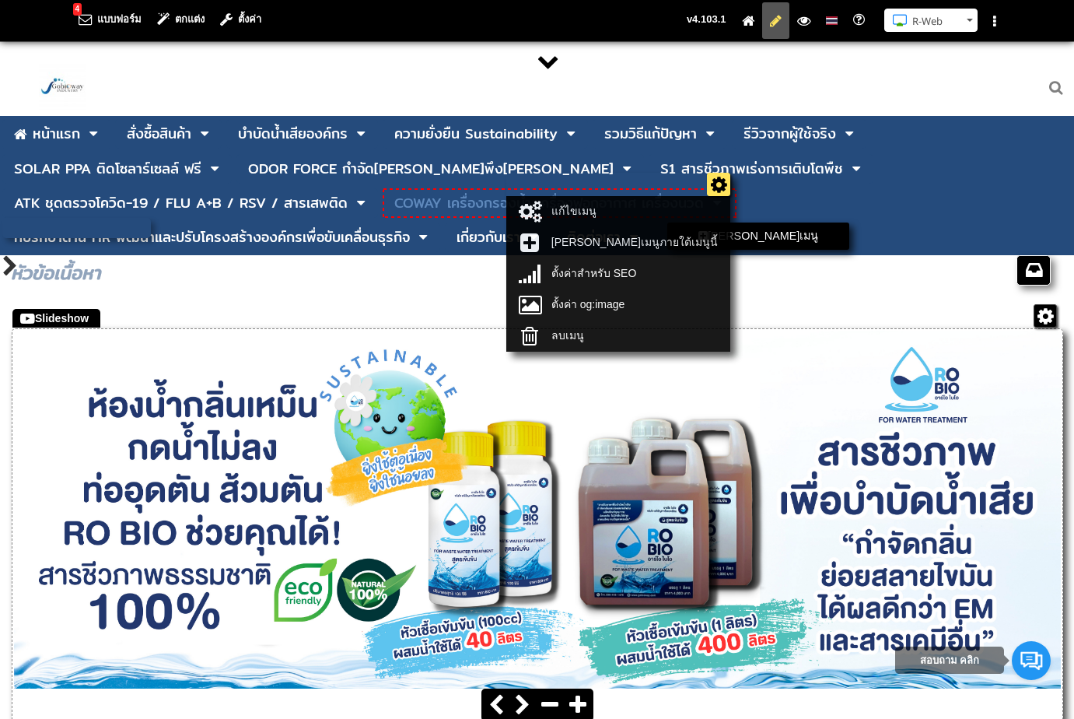
click at [718, 187] on ul "แก้ไขเมนู เพิ่มเมนูภายใต้เมนูนี้ ตั้งค่าสำหรับ SEO ตั้งค่า og:image ลบเมนู" at bounding box center [618, 262] width 224 height 179
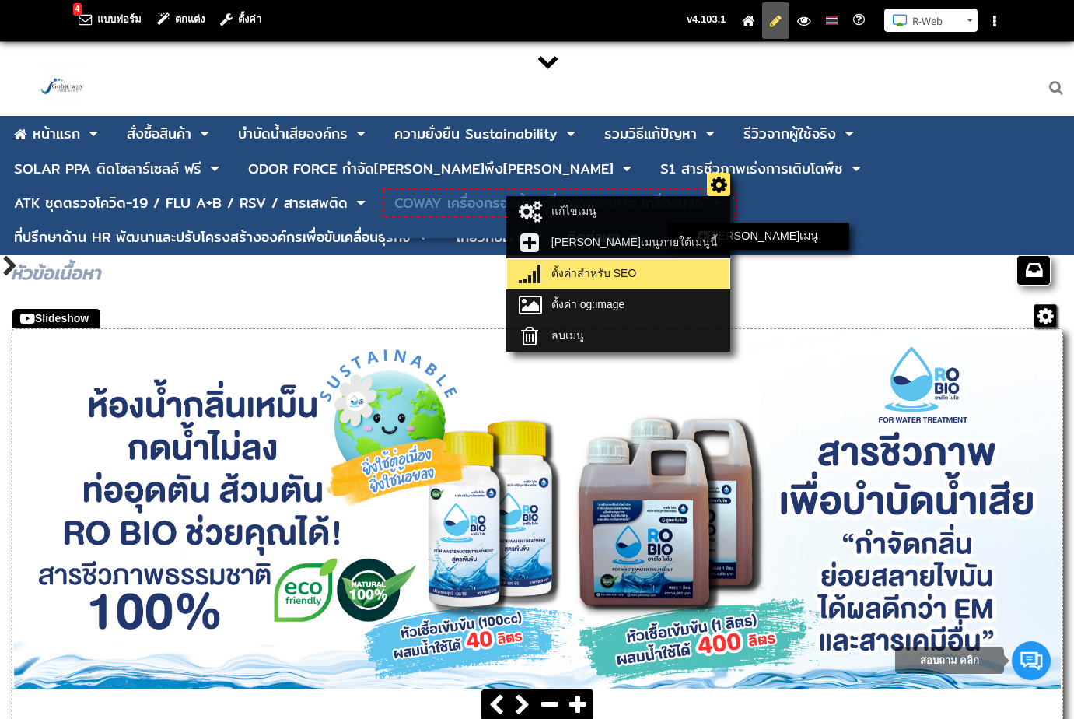
click at [693, 268] on link "ตั้งค่าสำหรับ SEO" at bounding box center [618, 274] width 215 height 22
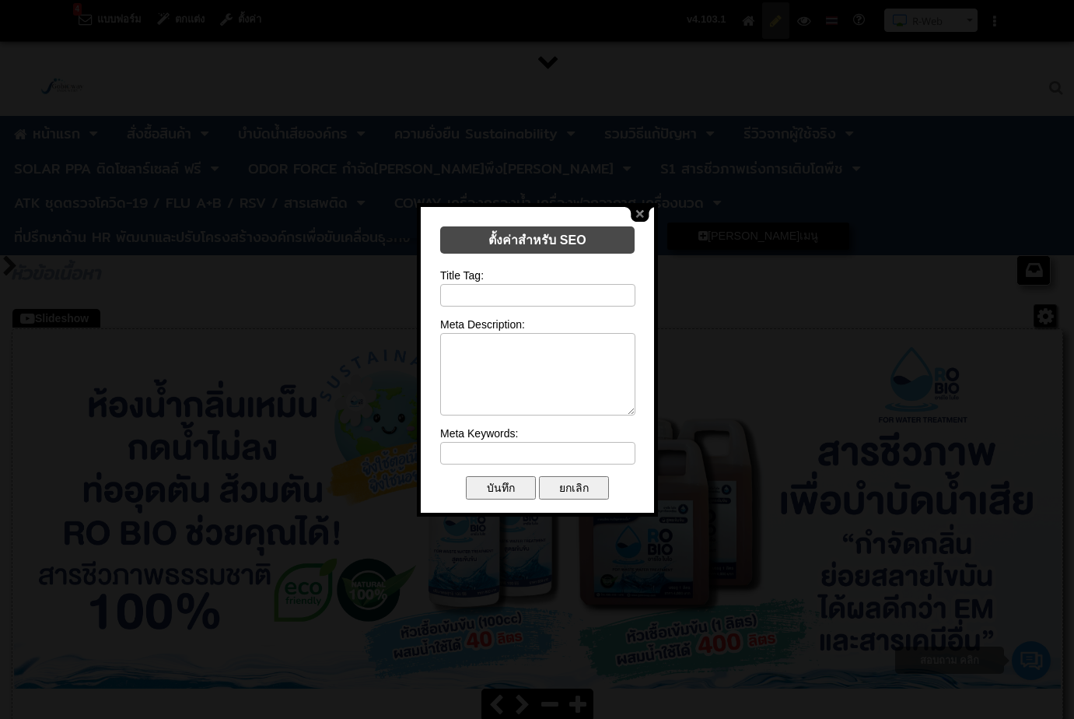
click at [652, 199] on div at bounding box center [537, 359] width 1074 height 719
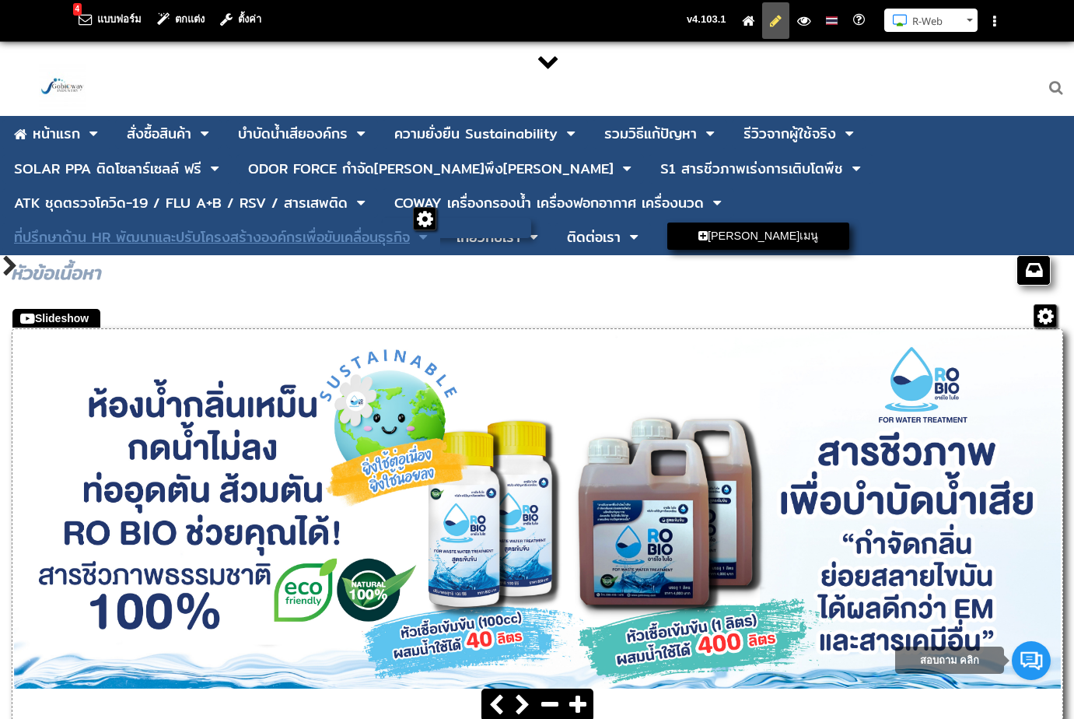
click at [163, 239] on div "ที่ปรึกษาด้าน HR พัฒนาและปรับโครงสร้างองค์กรเพื่อขับเคลื่อนธุรกิจ" at bounding box center [212, 237] width 396 height 14
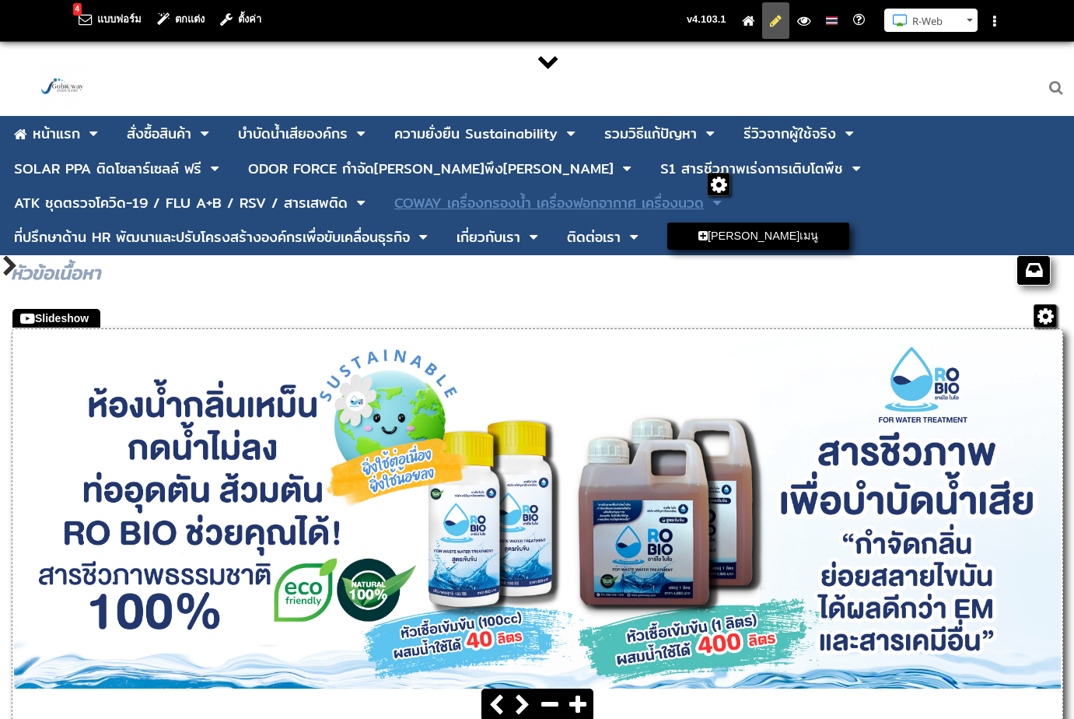
click at [533, 204] on div "COWAY เครื่องกรองน้ำ เครื่องฟอกอากาศ เครื่องนวด" at bounding box center [549, 203] width 310 height 14
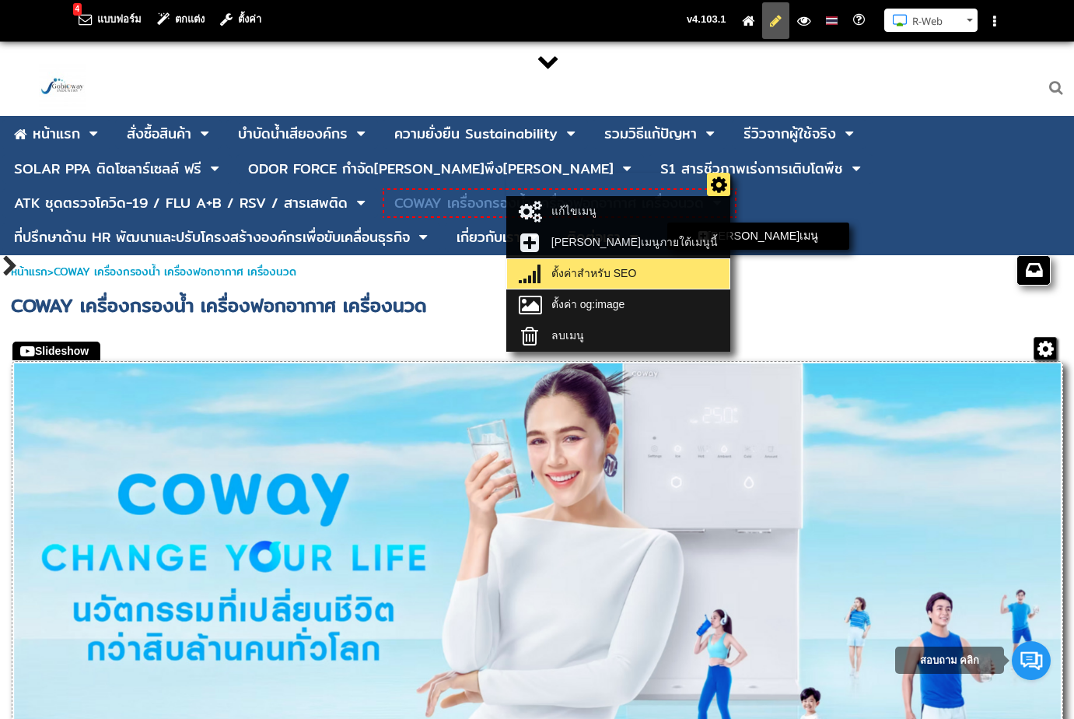
click at [662, 275] on link "ตั้งค่าสำหรับ SEO" at bounding box center [618, 274] width 215 height 22
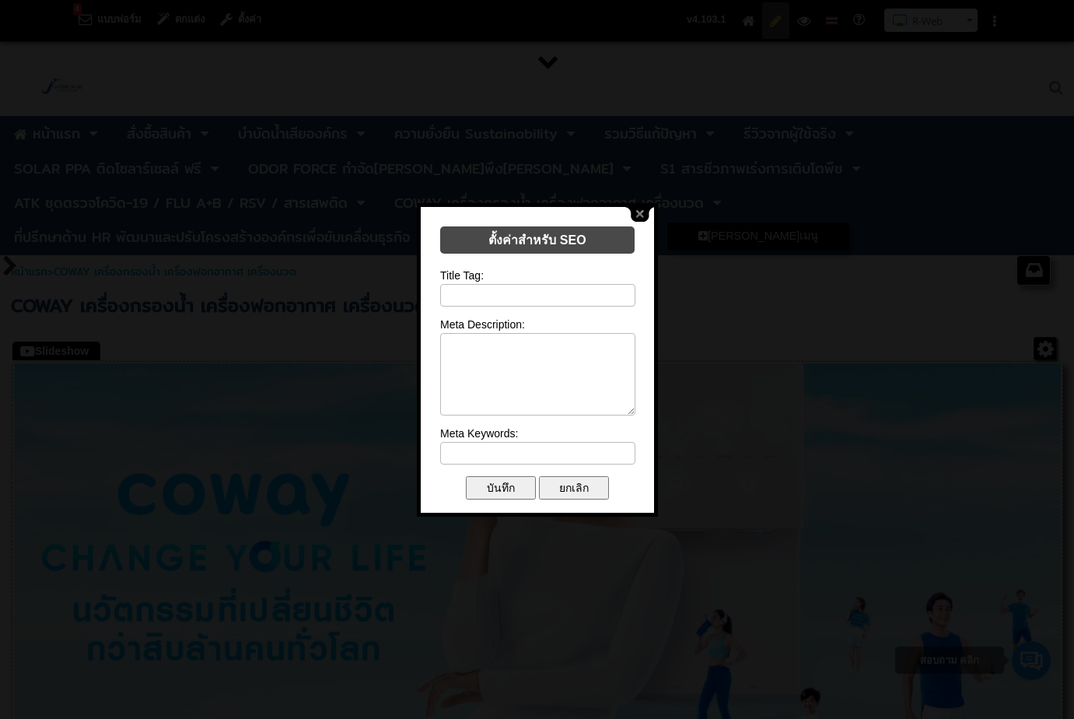
click at [540, 291] on input "text" at bounding box center [537, 295] width 195 height 23
paste input "เครื่องกรองน้ำ Coway | เครื่องกรองอากาศ โคเวย์ | Gobioway"
type input "เครื่องกรองน้ำ Coway | เครื่องกรองอากาศ โคเวย์ | Gobioway"
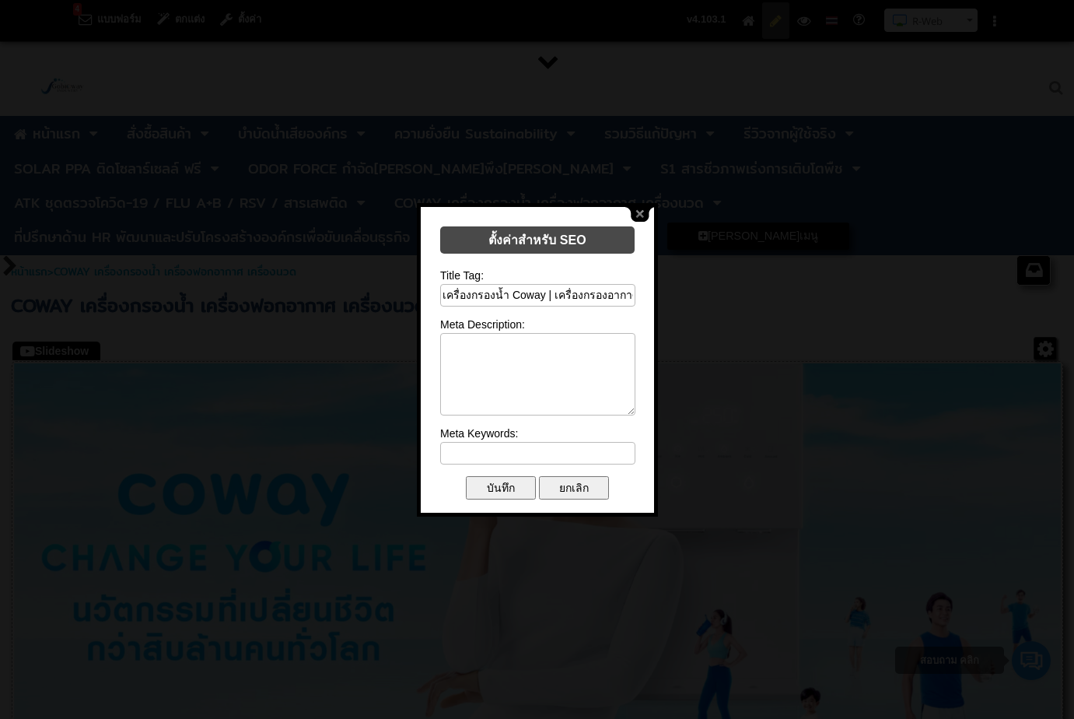
click at [528, 346] on textarea at bounding box center [537, 374] width 195 height 82
paste textarea "Coway เครื่องกรองน้ำและเครื่องฟอกอากาศอันดับ 1 จากเกาหลี ยกระดับคุณภาพชีวิตให้ค…"
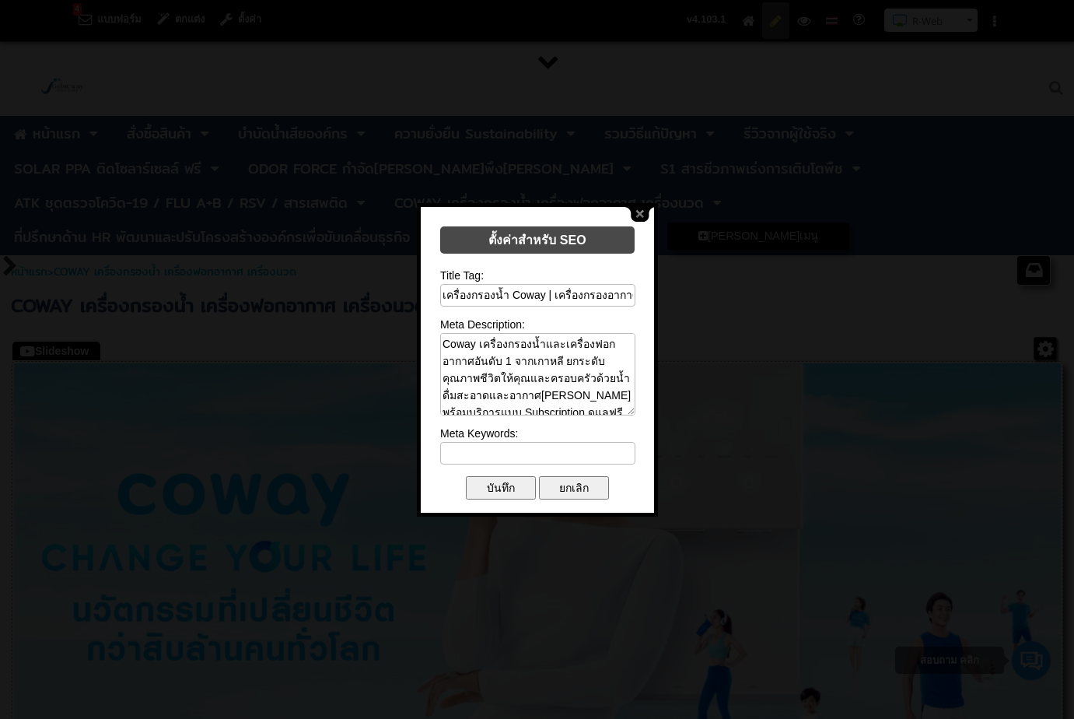
type textarea "Coway เครื่องกรองน้ำและเครื่องฟอกอากาศอันดับ 1 จากเกาหลี ยกระดับคุณภาพชีวิตให้ค…"
click at [538, 449] on input "text" at bounding box center [537, 453] width 195 height 23
paste input "Coway, โคเวย์, เครื่องกรองน้ำ, เครื่องฟอกอากาศ, เครื่องกรองน้ำโคเวย์, เครื่องฟอ…"
type input "Coway, โคเวย์, เครื่องกรองน้ำ, เครื่องฟอกอากาศ, เครื่องกรองน้ำโคเวย์, เครื่องฟอ…"
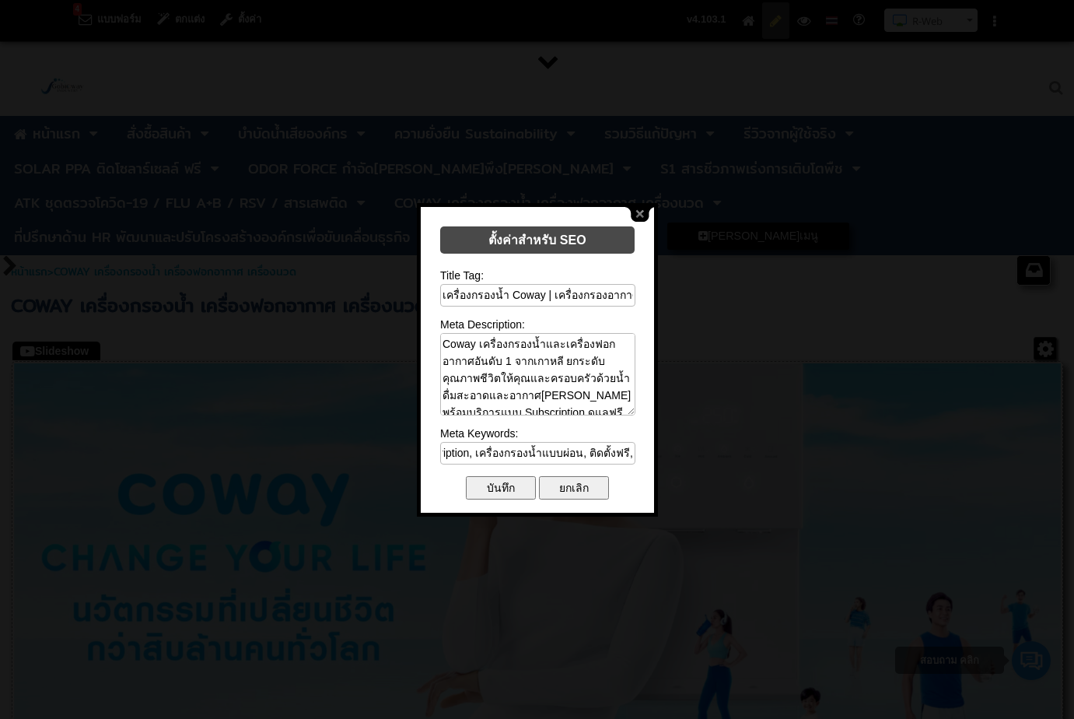
scroll to position [0, 0]
click at [512, 484] on input "บันทึก" at bounding box center [501, 487] width 70 height 23
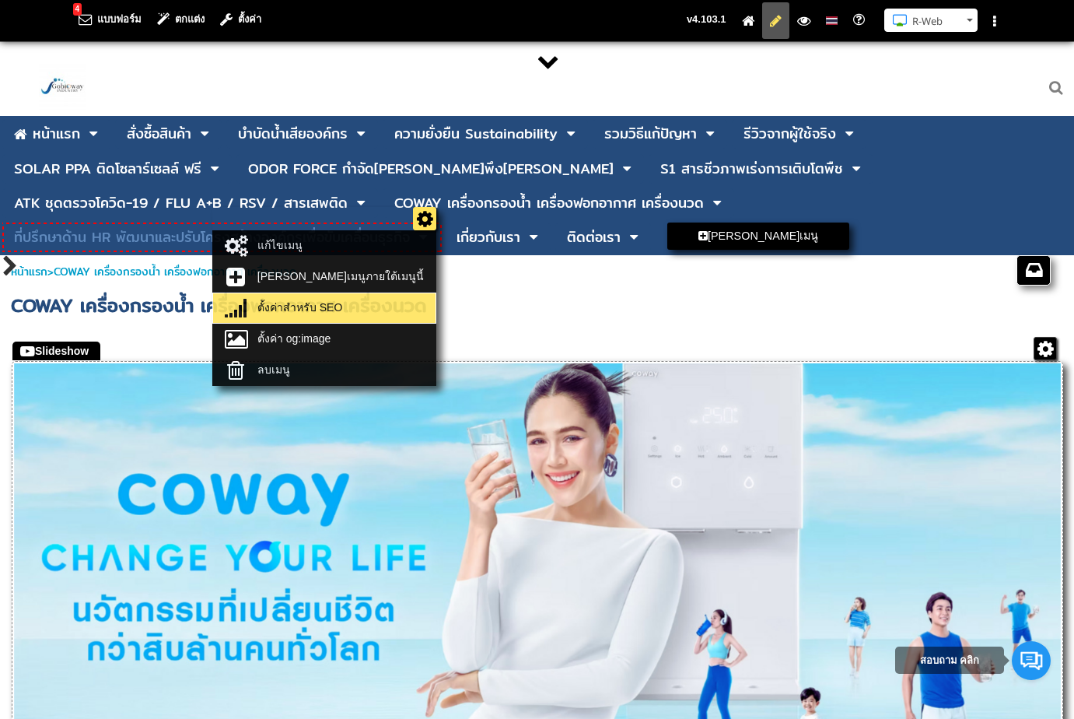
click at [396, 304] on link "ตั้งค่าสำหรับ SEO" at bounding box center [324, 308] width 215 height 22
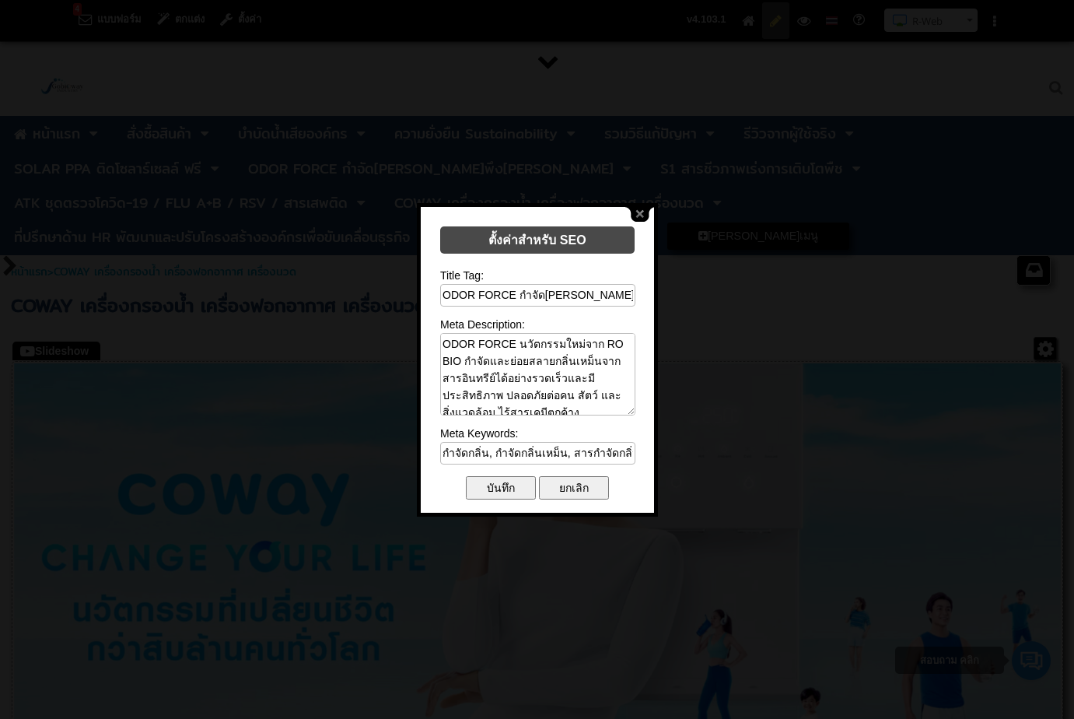
drag, startPoint x: 495, startPoint y: 351, endPoint x: 649, endPoint y: 411, distance: 165.9
click at [682, 371] on body "4 แบบฟอร์ม ตกแต่ง ตั้งค่า คู่มือการใช้งาน R-Web ติดต่อสอบถาม R-Web N Saranya" at bounding box center [537, 380] width 1074 height 761
drag, startPoint x: 519, startPoint y: 449, endPoint x: 818, endPoint y: 464, distance: 299.8
click at [818, 464] on body "4 แบบฟอร์ม ตกแต่ง ตั้งค่า คู่มือการใช้งาน R-Web ติดต่อสอบถาม R-Web N Saranya" at bounding box center [537, 380] width 1074 height 761
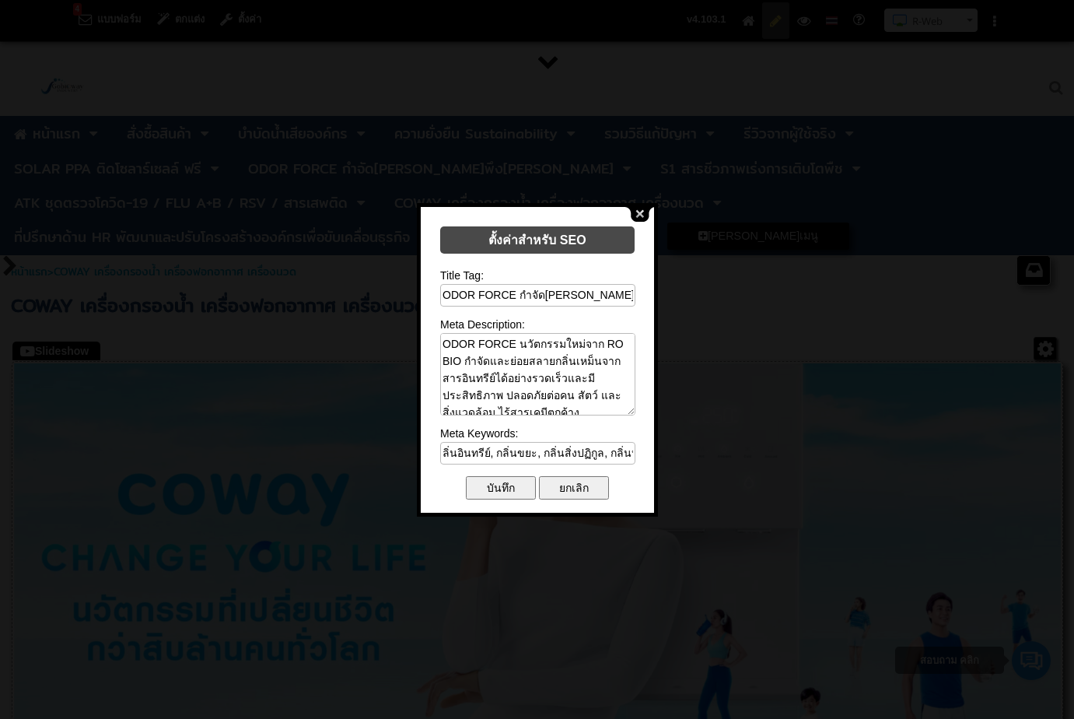
scroll to position [0, 0]
click at [646, 213] on button "close" at bounding box center [640, 214] width 30 height 15
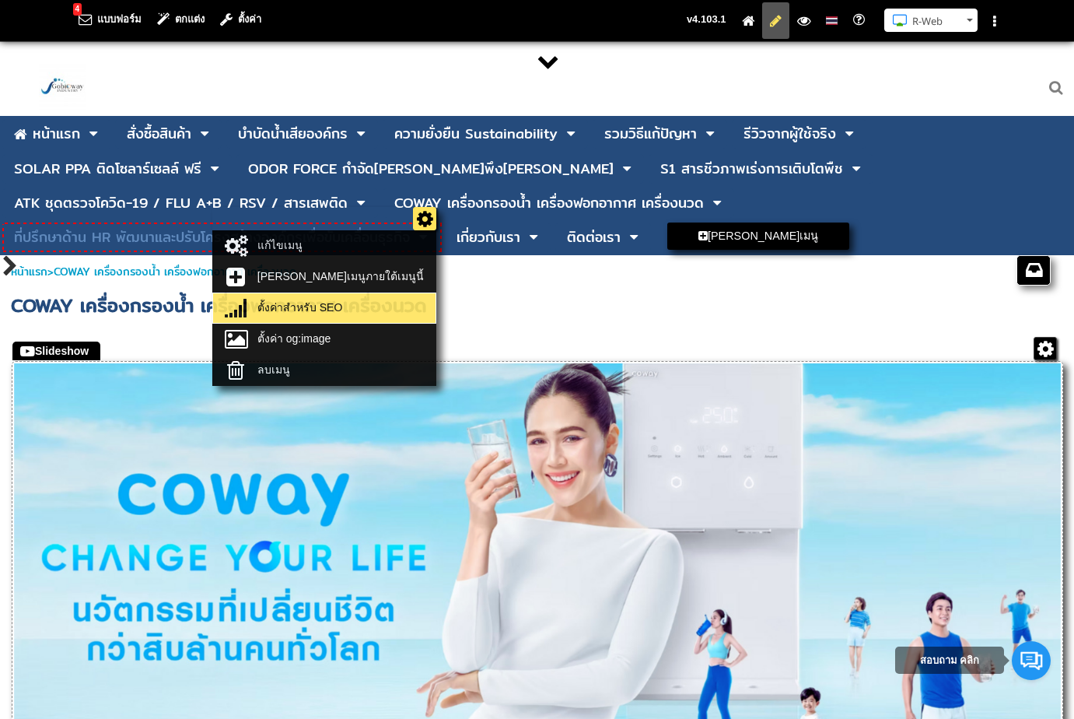
click at [403, 304] on link "ตั้งค่าสำหรับ SEO" at bounding box center [324, 308] width 215 height 22
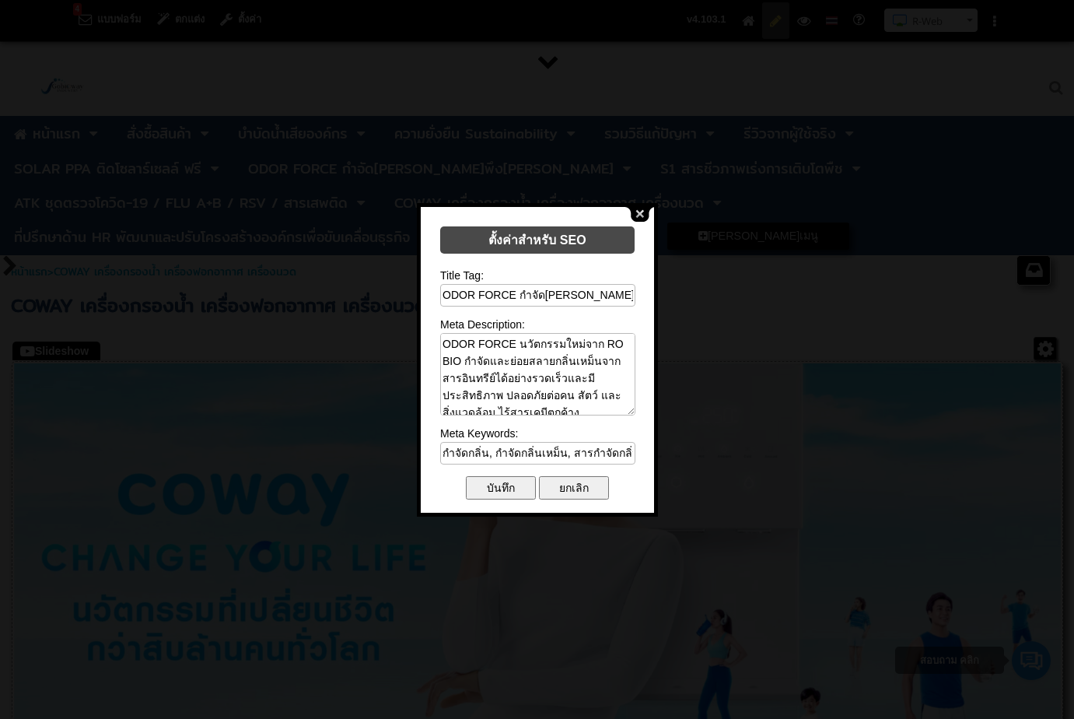
click at [643, 209] on button "close" at bounding box center [640, 214] width 30 height 15
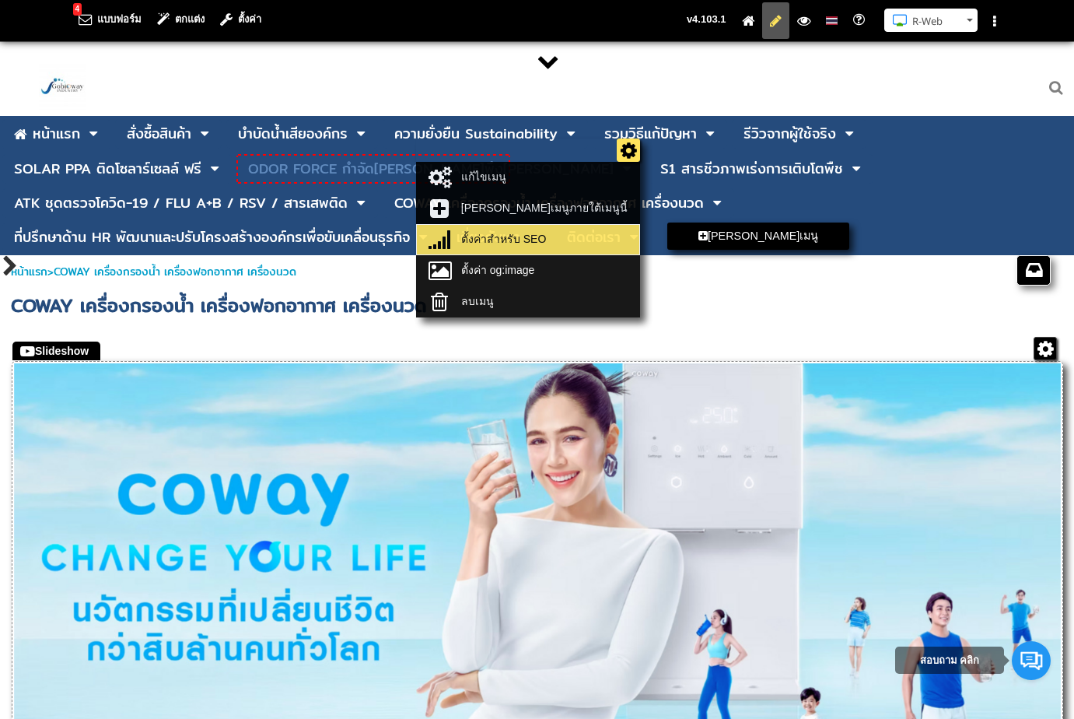
click at [466, 229] on link "ตั้งค่าสำหรับ SEO" at bounding box center [528, 240] width 215 height 22
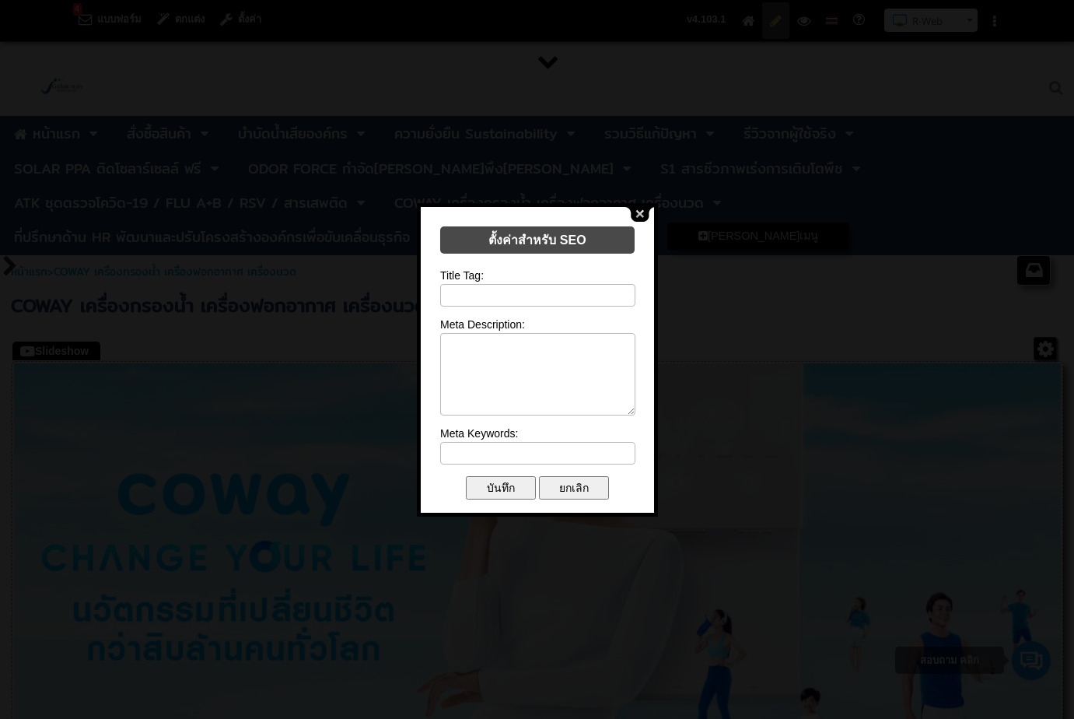
click at [644, 213] on button "close" at bounding box center [640, 214] width 30 height 15
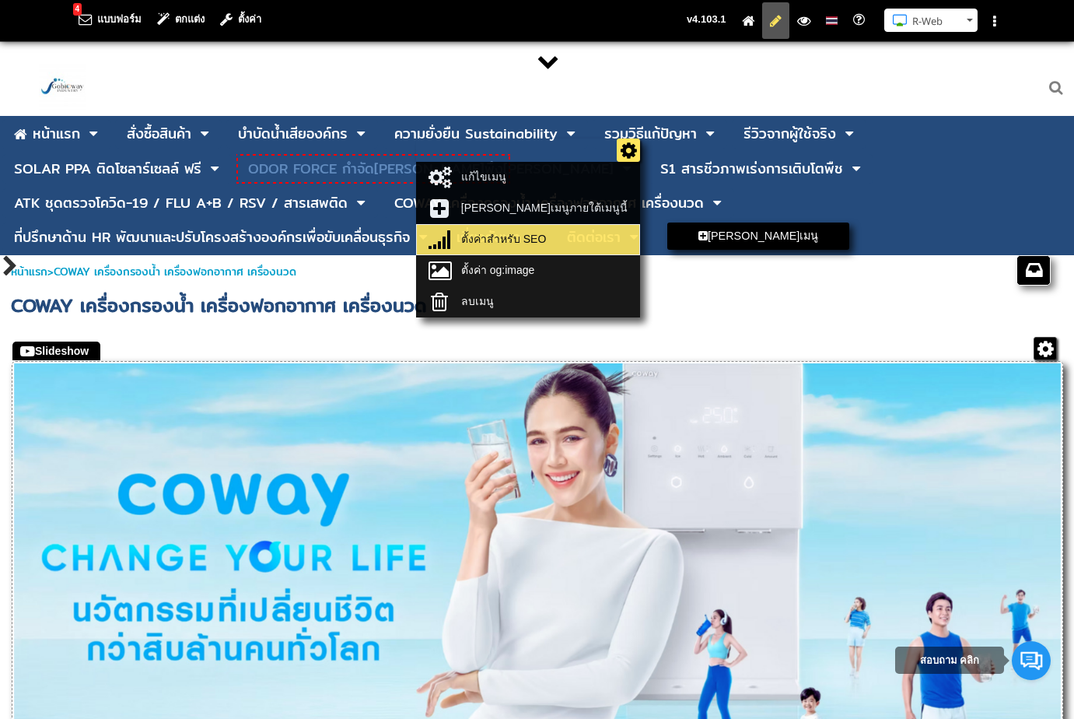
click at [453, 240] on link "ตั้งค่าสำหรับ SEO" at bounding box center [528, 240] width 215 height 22
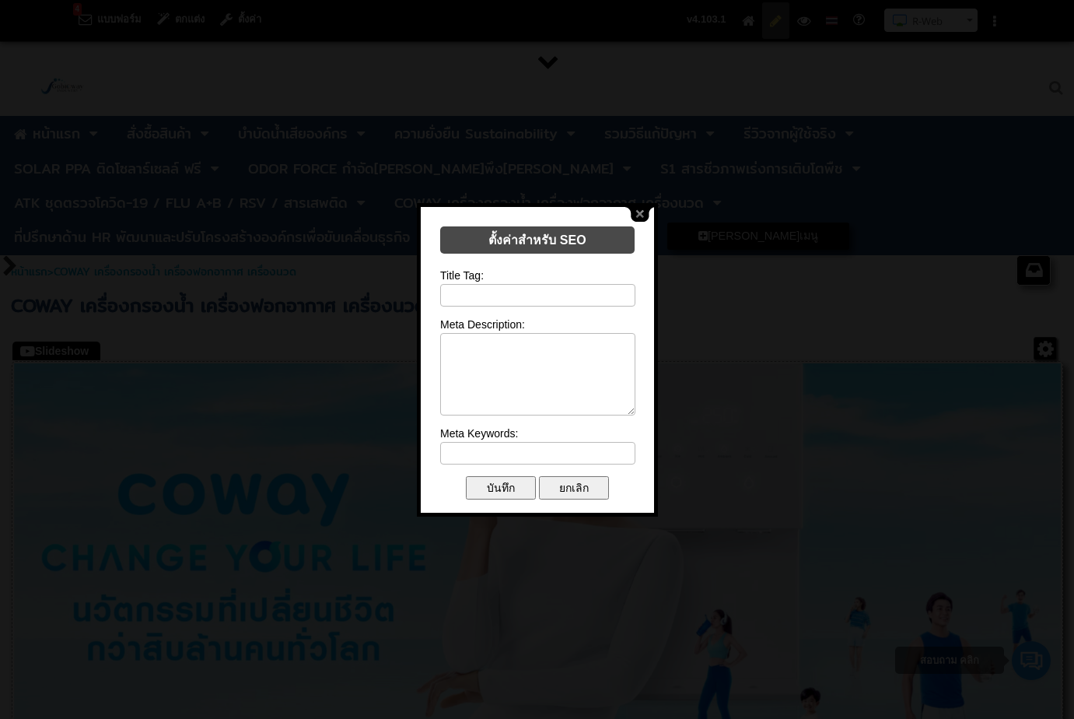
click at [540, 287] on input "text" at bounding box center [537, 295] width 195 height 23
paste input "ODOR FORCE กำจัด[PERSON_NAME]พึง[PERSON_NAME]ชีวภาพ 100% ปลอดภัย ไร้สารเคมี"
type input "ODOR FORCE กำจัด[PERSON_NAME]พึง[PERSON_NAME]ชีวภาพ 100% ปลอดภัย ไร้สารเคมี"
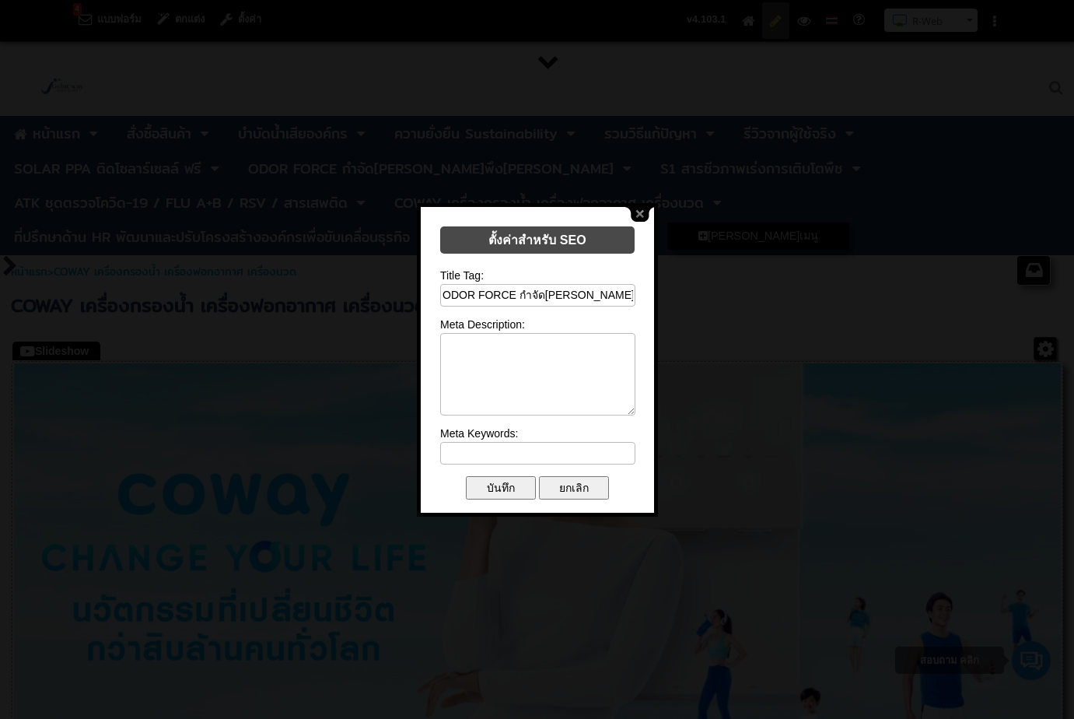
click at [523, 352] on textarea at bounding box center [537, 374] width 195 height 82
paste textarea "ODOR FORCE นวัตกรรมใหม่จาก RO BIO กำจัดและย่อยสลายกลิ่นเหม็นจากสารอินทรีย์ได้อย…"
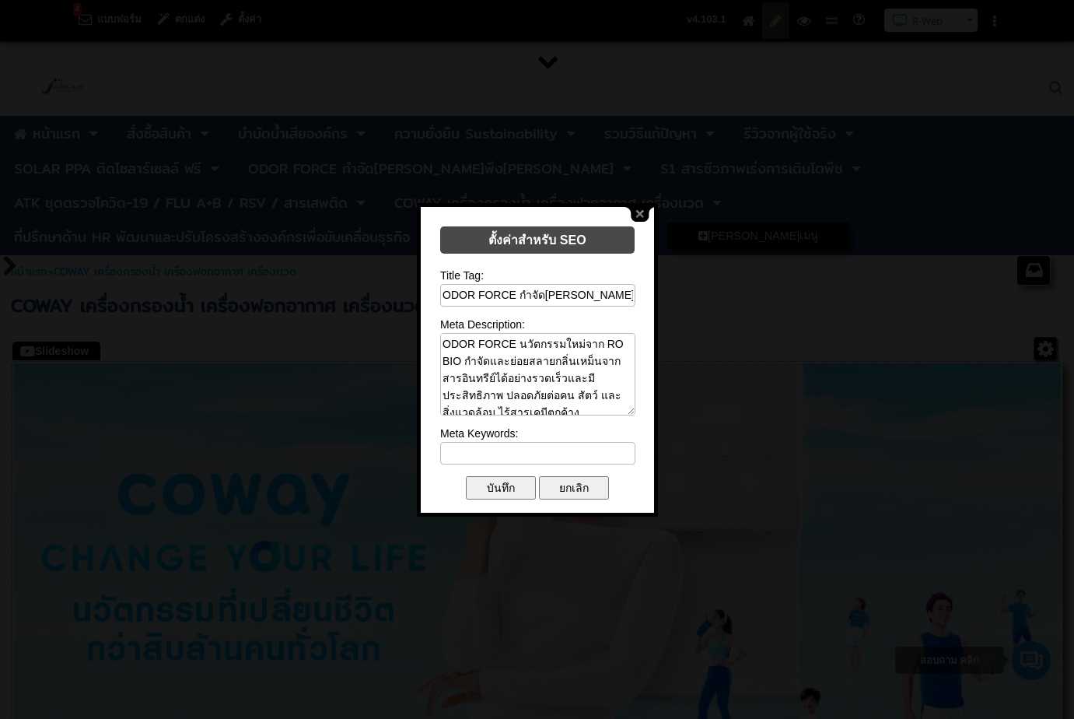
type textarea "ODOR FORCE นวัตกรรมใหม่จาก RO BIO กำจัดและย่อยสลายกลิ่นเหม็นจากสารอินทรีย์ได้อย…"
click at [544, 457] on input "text" at bounding box center [537, 453] width 195 height 23
paste input "กำจัดกลิ่น, กำจัดกลิ่นเหม็น, สารกำจัดกลิ่น, สเปรย์กำจัดกลิ่น, สารชีวภาพ, สารเคม…"
type input "กำจัดกลิ่น, กำจัดกลิ่นเหม็น, สารกำจัดกลิ่น, สเปรย์กำจัดกลิ่น, สารชีวภาพ, สารเคม…"
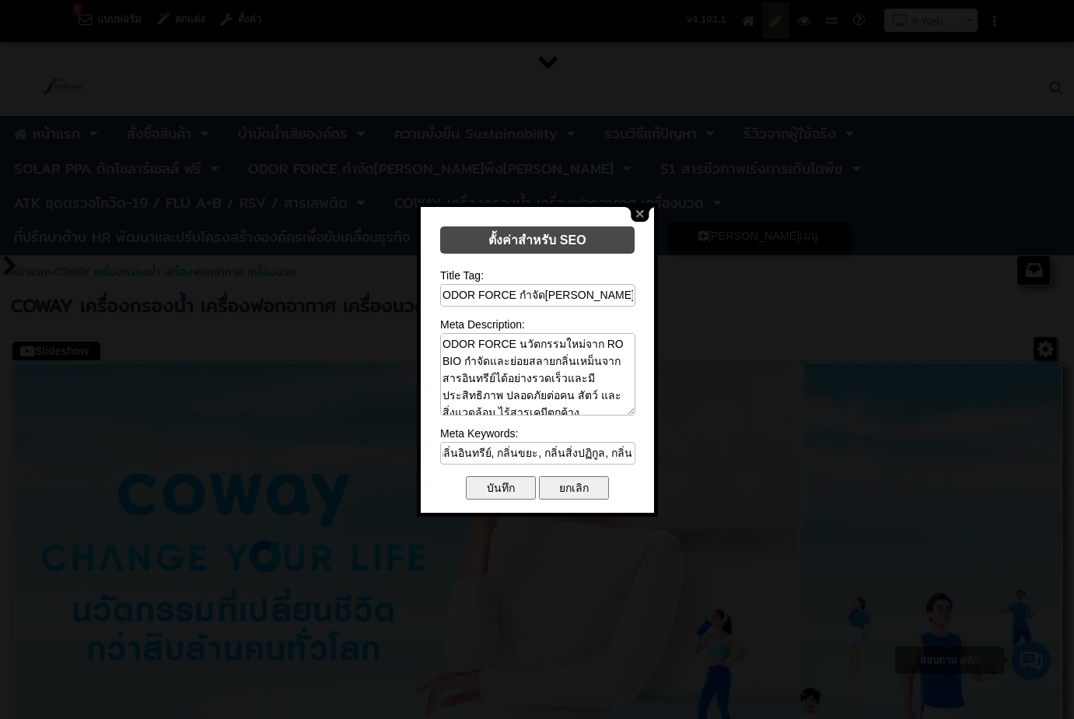
scroll to position [0, 0]
click at [490, 486] on input "บันทึก" at bounding box center [501, 487] width 70 height 23
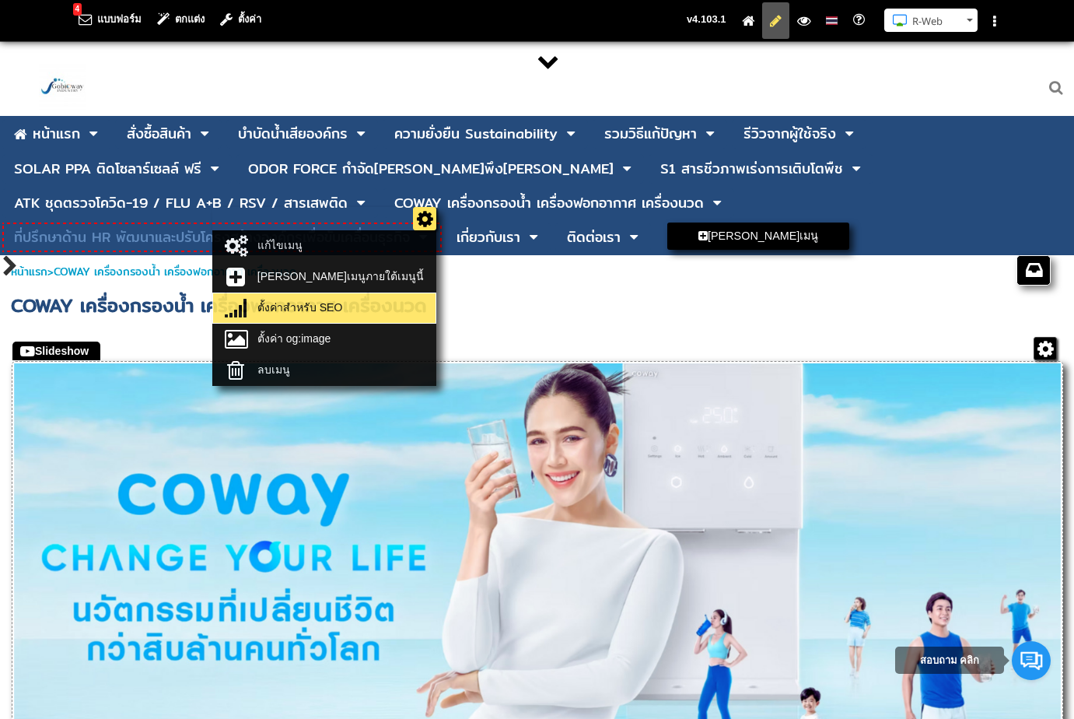
click at [384, 305] on link "ตั้งค่าสำหรับ SEO" at bounding box center [324, 308] width 215 height 22
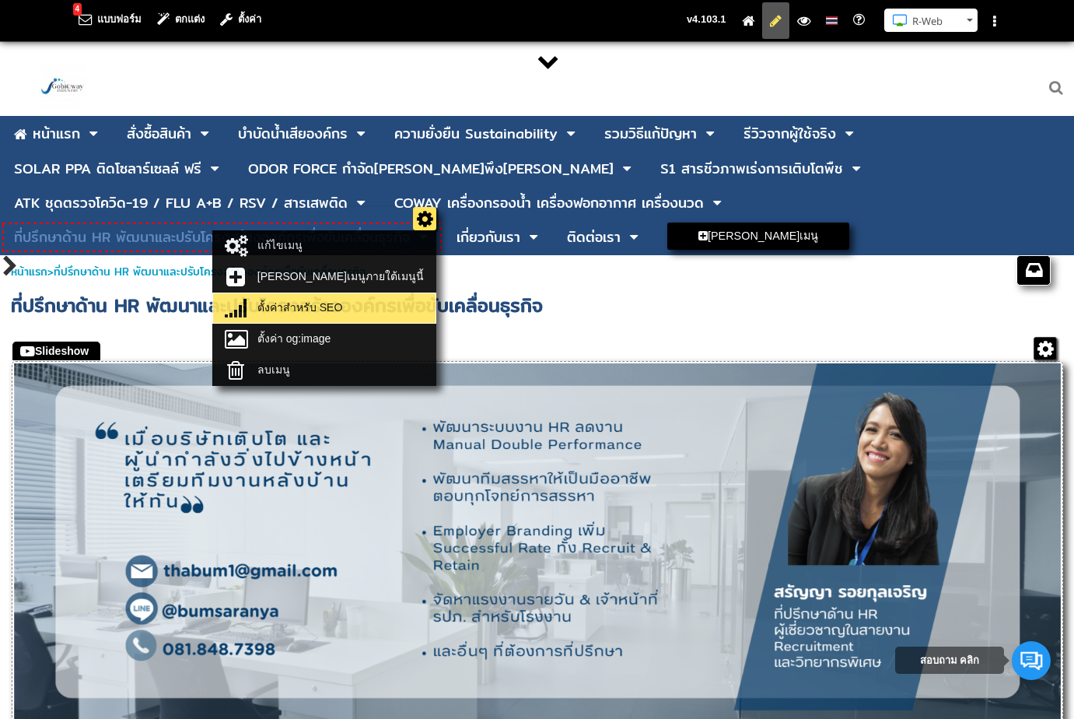
click at [393, 306] on link "ตั้งค่าสำหรับ SEO" at bounding box center [324, 308] width 215 height 22
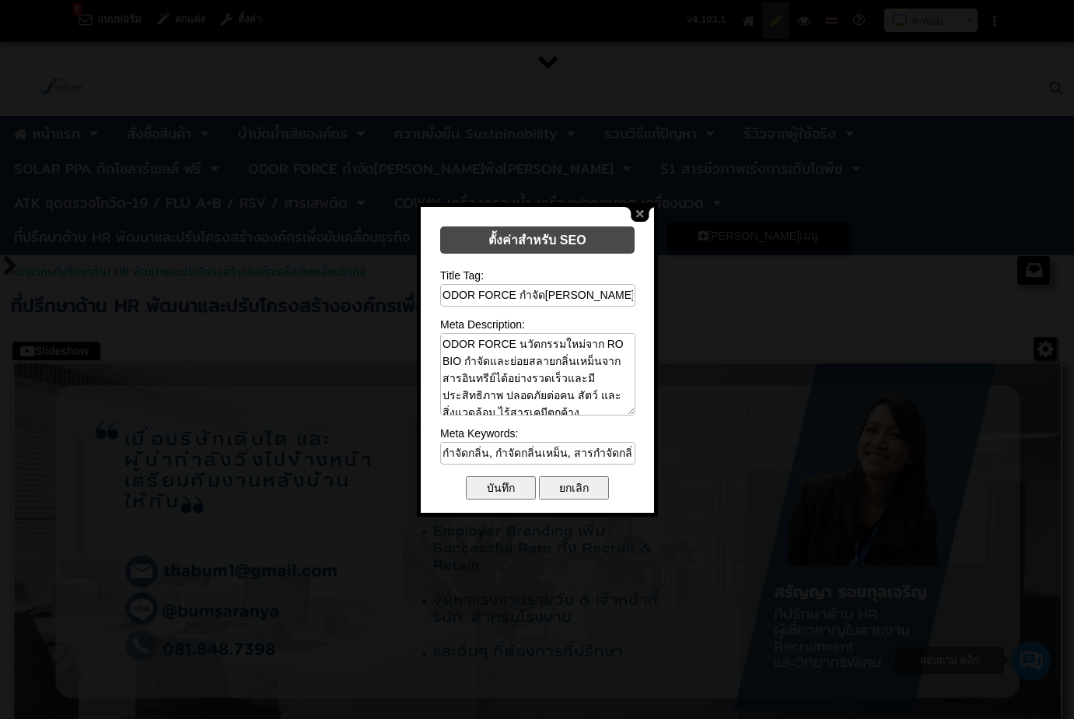
click at [546, 285] on input "ODOR FORCE กำจัด[PERSON_NAME]พึง[PERSON_NAME]ชีวภาพ 100% ปลอดภัย ไร้สารเคมี" at bounding box center [537, 295] width 195 height 23
paste input "บริการ HR Solution | ที่ปรึกษาและจัดทำระบบบริหารงานบุคคลครบวงจร"
type input "บริการ HR Solution | ที่ปรึกษาและจัดทำระบบบริหารงานบุคคลครบวงจร"
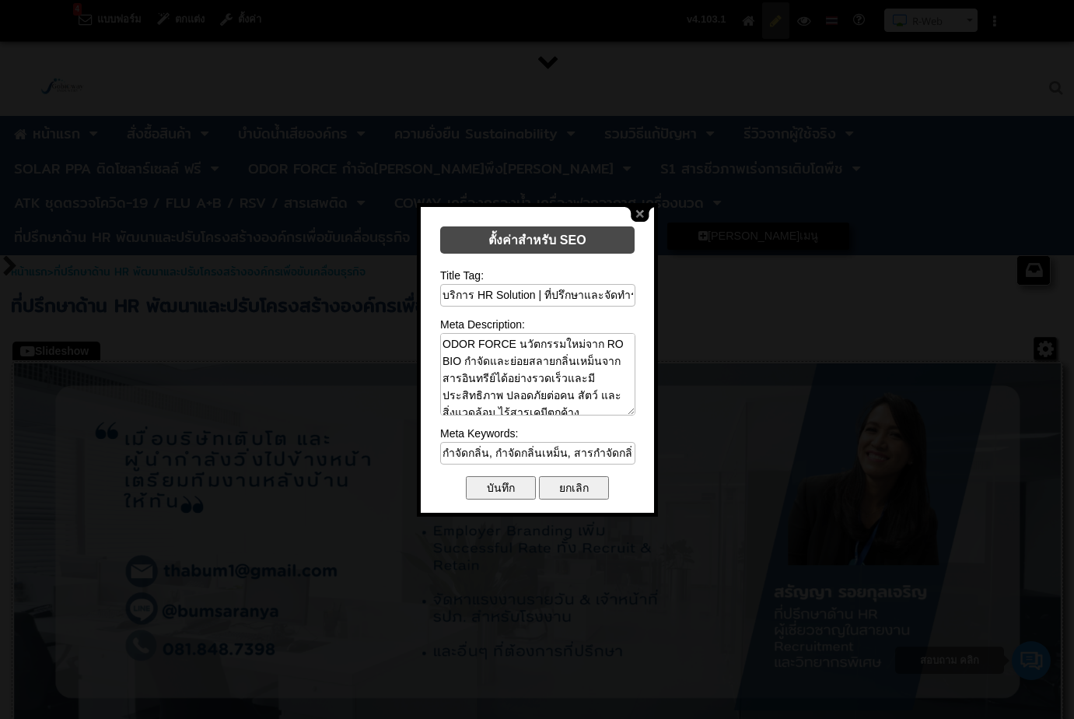
click at [529, 369] on textarea "ODOR FORCE นวัตกรรมใหม่จาก RO BIO กำจัดและย่อยสลายกลิ่นเหม็นจากสารอินทรีย์ได้อย…" at bounding box center [537, 374] width 195 height 82
paste textarea "ยกระดับประสิทธิภาพองค์กรด้วยบริการ HR Solution จาก Gobioway ที่ปรึกษาผู้เชี่ยวช…"
type textarea "ยกระดับประสิทธิภาพองค์กรด้วยบริการ HR Solution จาก Gobioway ที่ปรึกษาผู้เชี่ยวช…"
click at [552, 455] on input "กำจัดกลิ่น, กำจัดกลิ่นเหม็น, สารกำจัดกลิ่น, สเปรย์กำจัดกลิ่น, สารชีวภาพ, สารเคม…" at bounding box center [537, 453] width 195 height 23
paste input "ริการ HR, HR Solution, ระบบบริหารงานบุคคล, ที่ปรึกษา HR, จัดทำระบบ HR, วางแผนกล…"
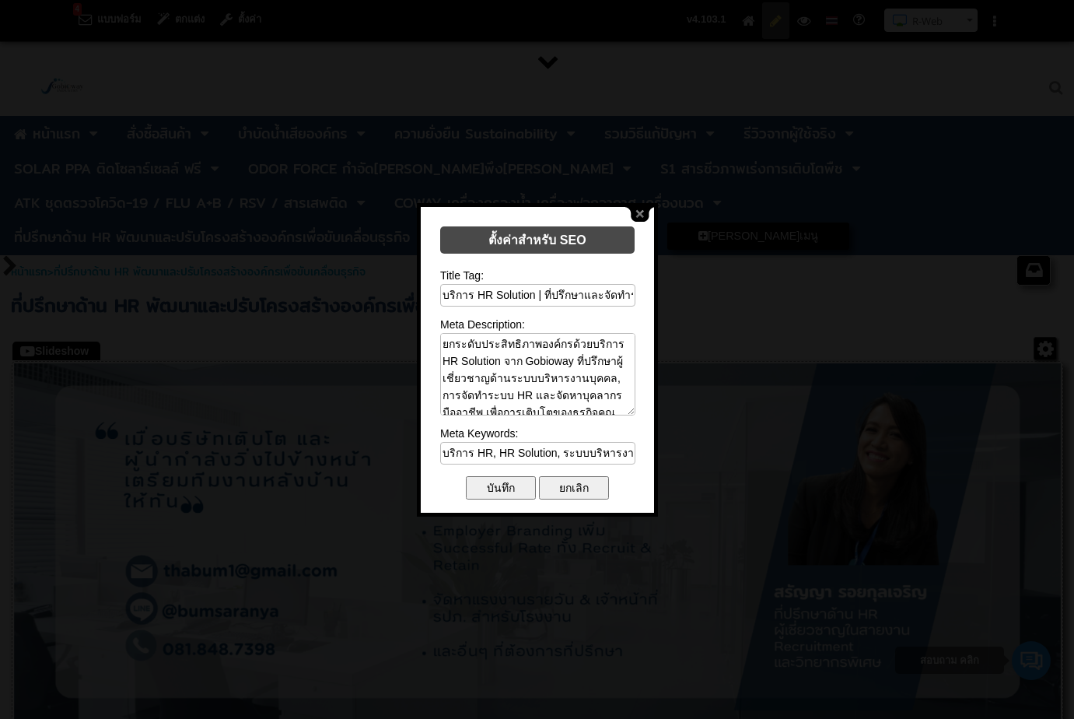
scroll to position [0, 530]
type input "บริการ HR, HR Solution, ระบบบริหารงานบุคคล, ที่ปรึกษา HR, จัดทำระบบ HR, วางแผนก…"
click at [508, 488] on input "บันทึก" at bounding box center [501, 487] width 70 height 23
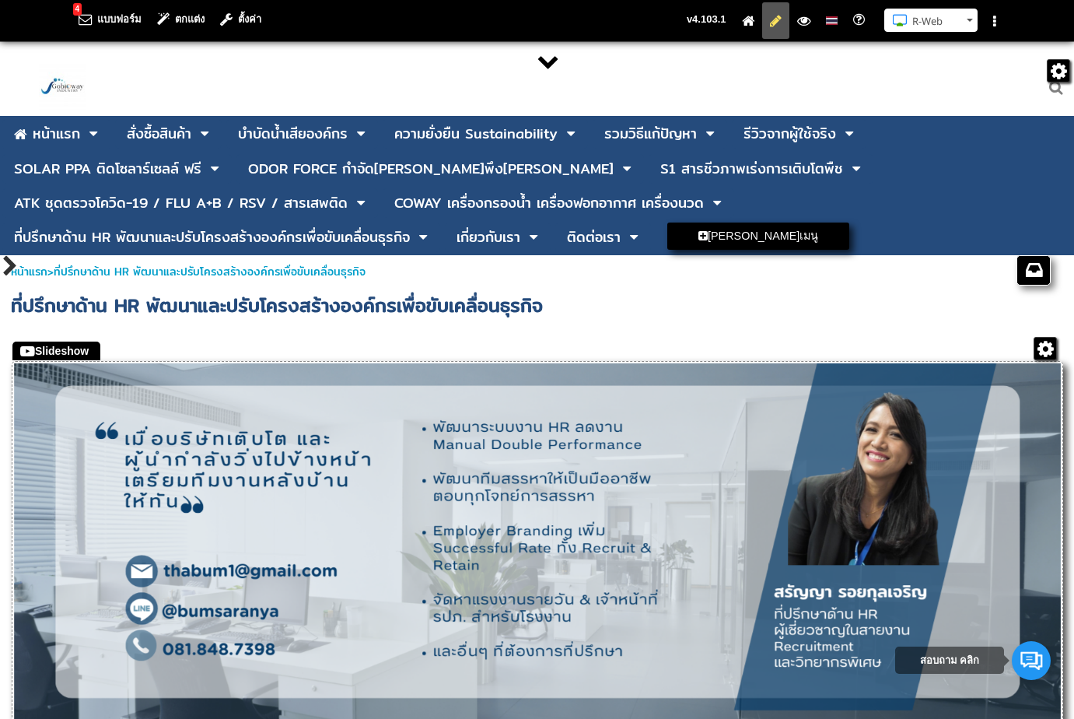
click at [369, 74] on div at bounding box center [709, 87] width 729 height 58
